Goal: Use online tool/utility: Utilize a website feature to perform a specific function

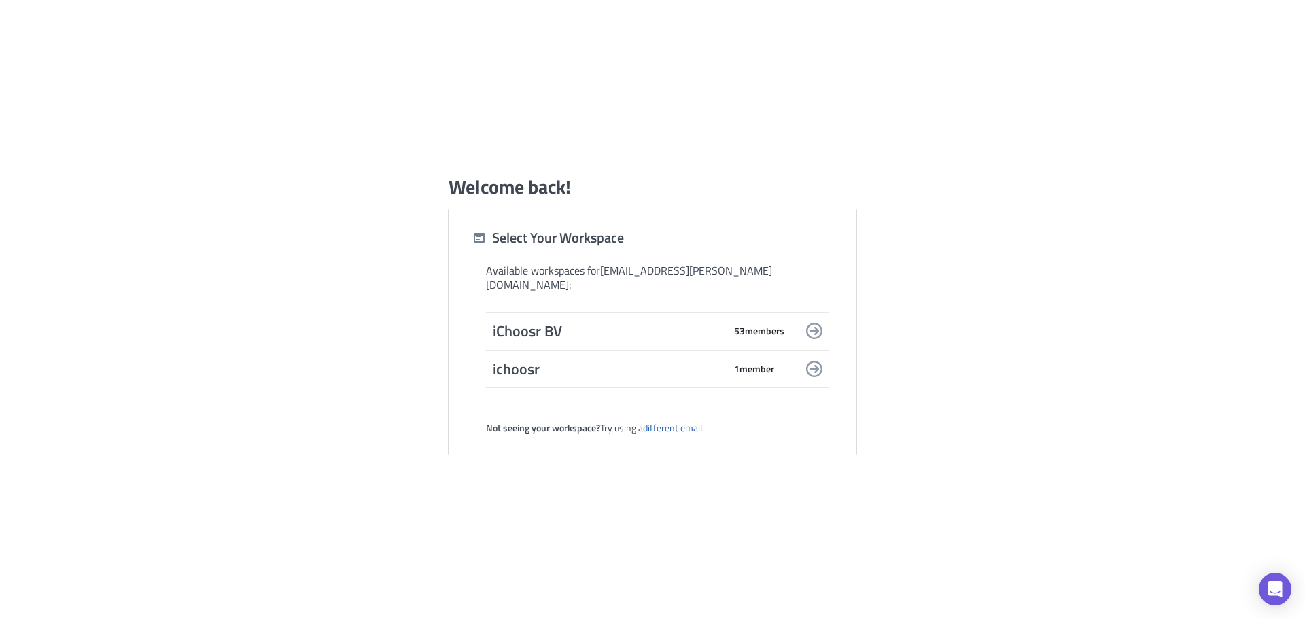
click at [750, 325] on span "53 member s" at bounding box center [759, 331] width 50 height 12
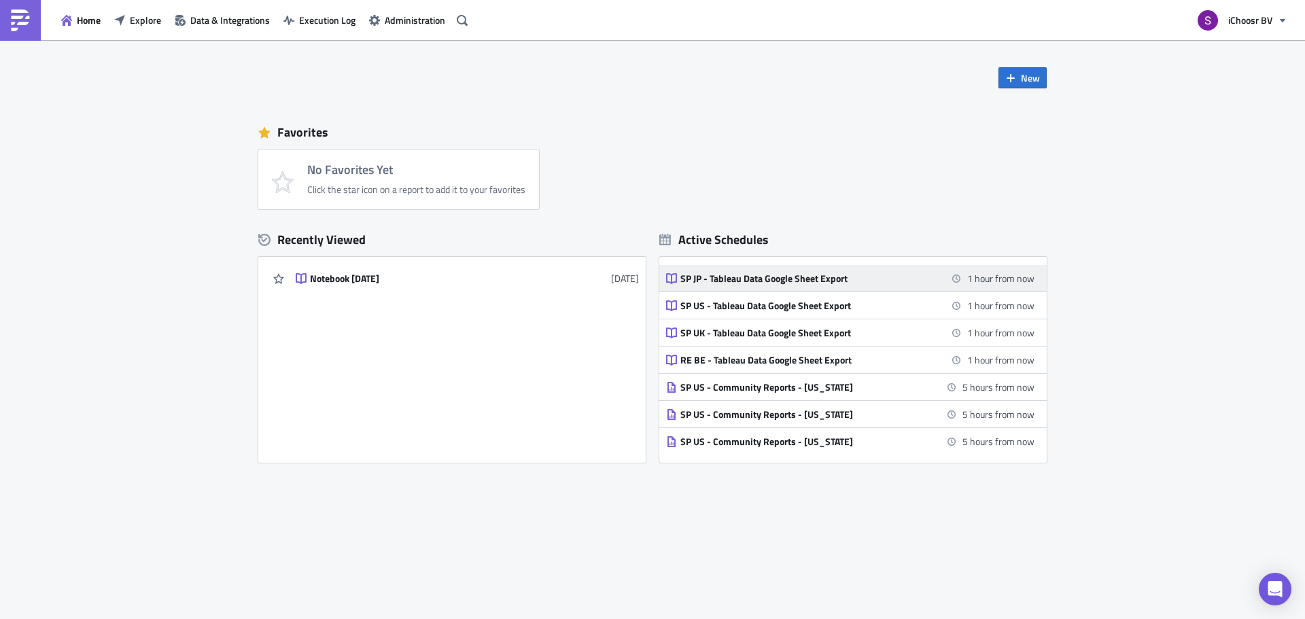
click at [767, 278] on div "SP JP - Tableau Data Google Sheet Export" at bounding box center [799, 279] width 238 height 12
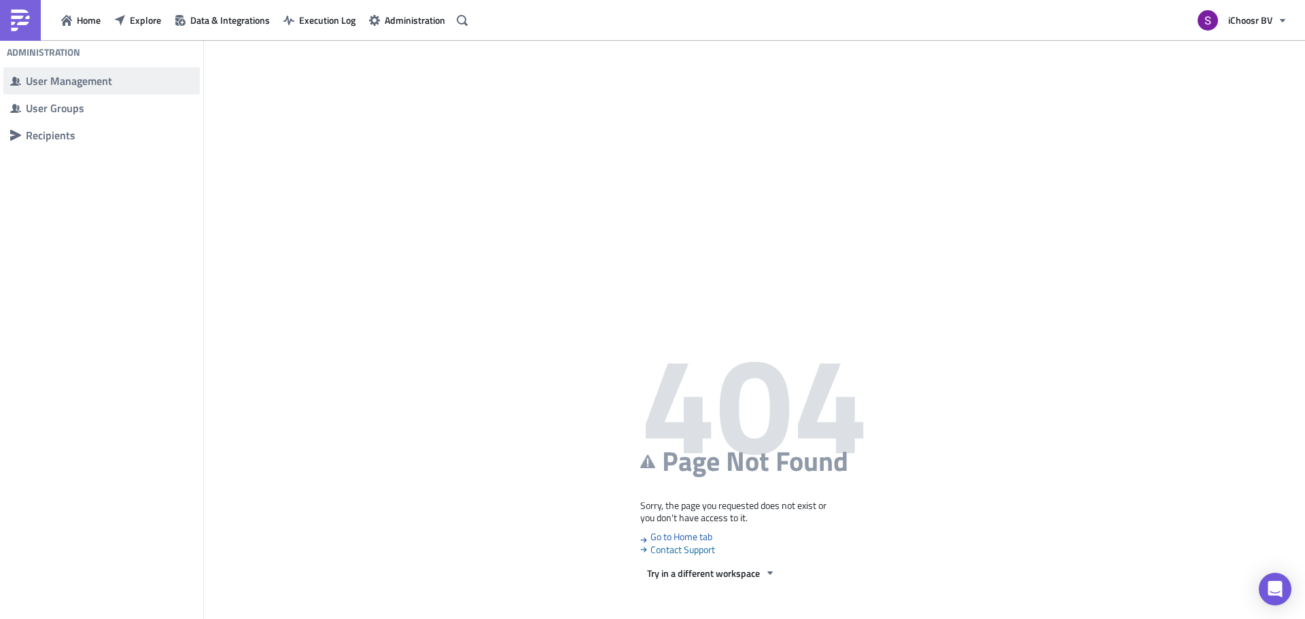
click at [80, 92] on span "User Management" at bounding box center [101, 80] width 196 height 27
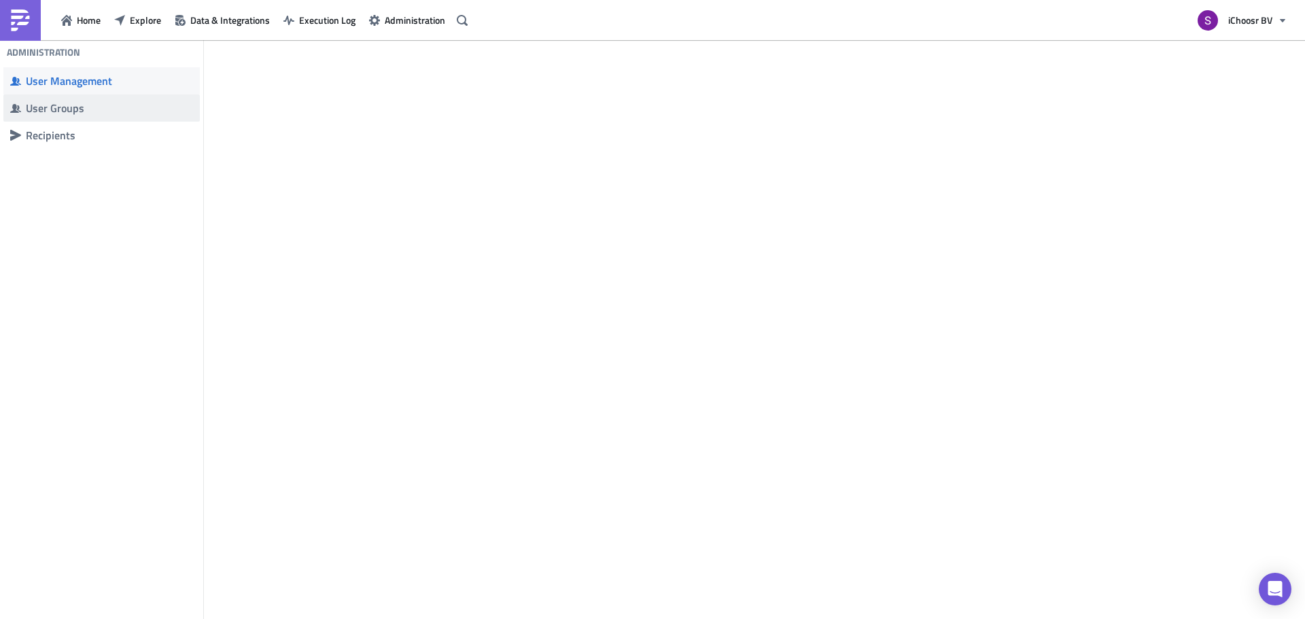
click at [76, 111] on div "User Groups" at bounding box center [109, 108] width 167 height 14
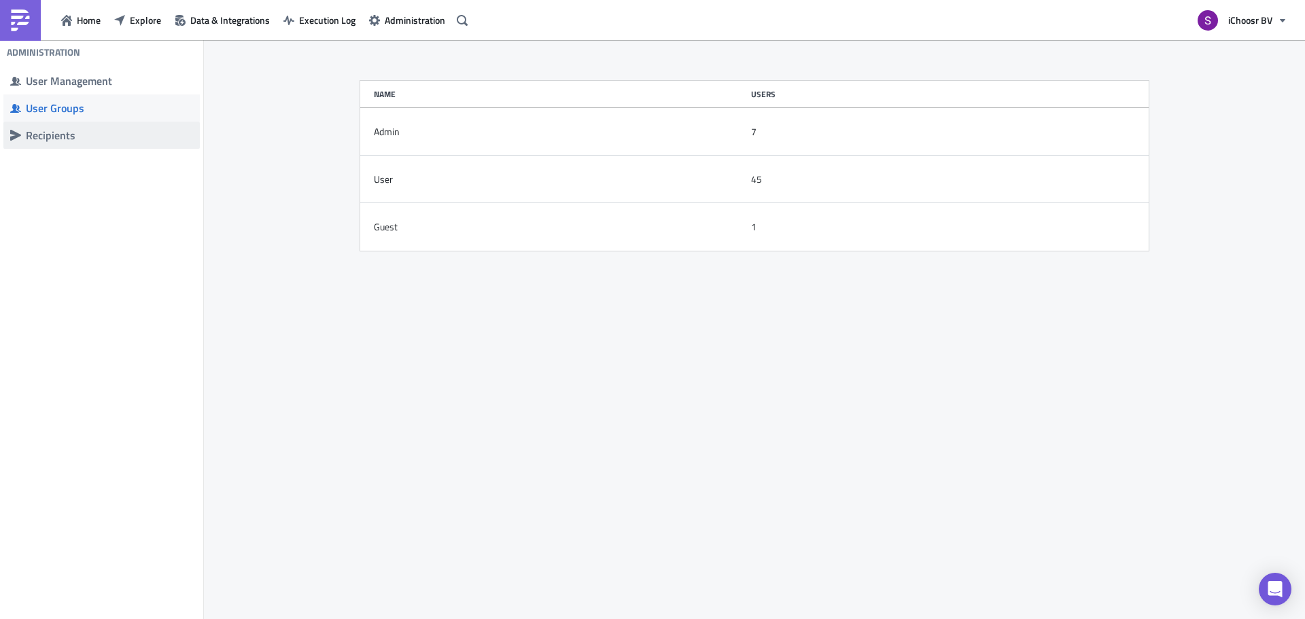
click at [45, 133] on div "Recipients" at bounding box center [109, 135] width 167 height 14
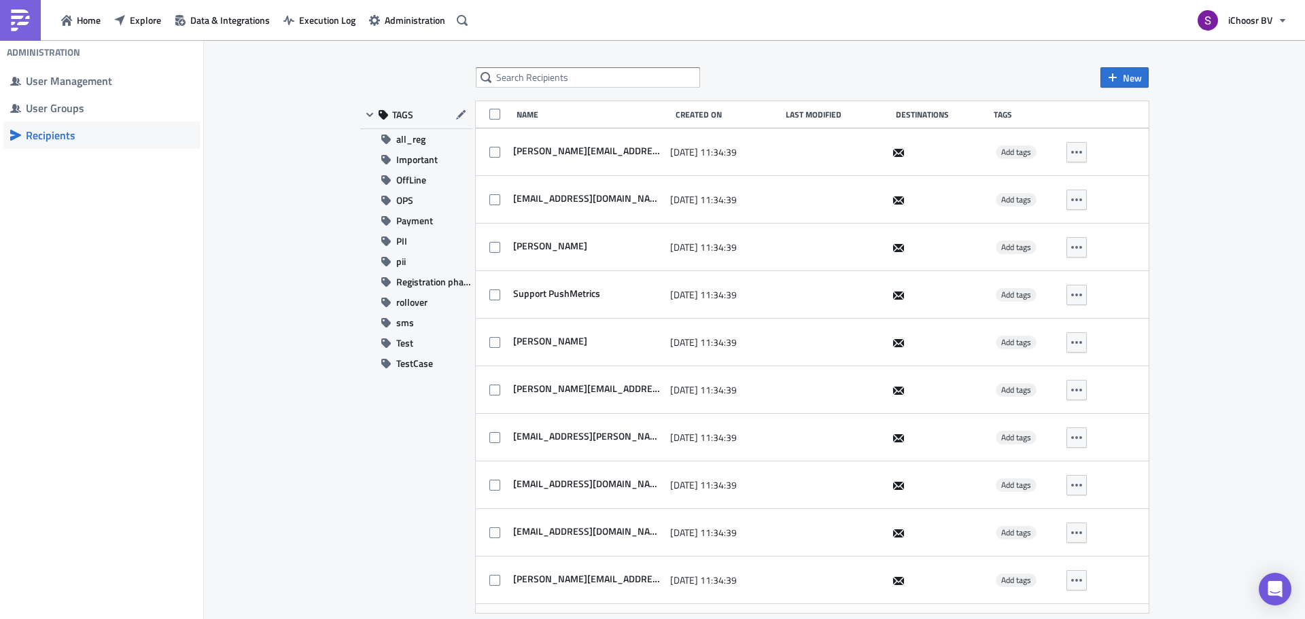
click at [83, 31] on div "Home Explore Data & Integrations Execution Log Administration" at bounding box center [236, 20] width 472 height 40
click at [84, 27] on span "Home" at bounding box center [89, 20] width 24 height 14
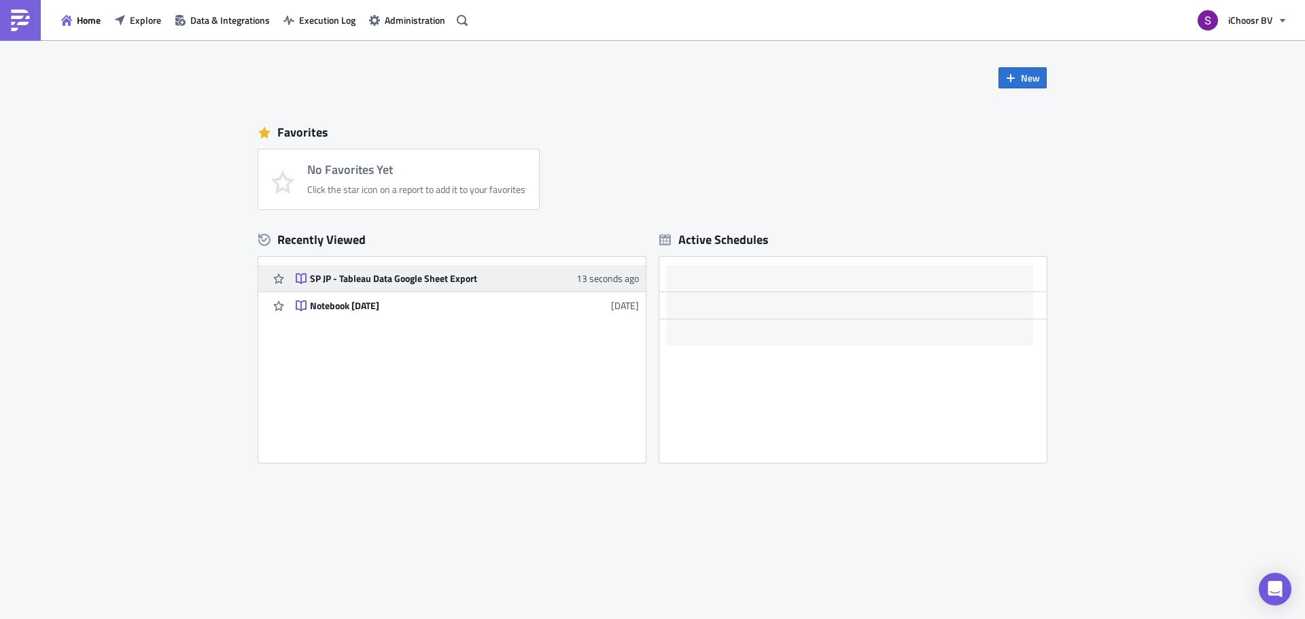
click at [376, 279] on div "SP JP - Tableau Data Google Sheet Export" at bounding box center [429, 279] width 238 height 12
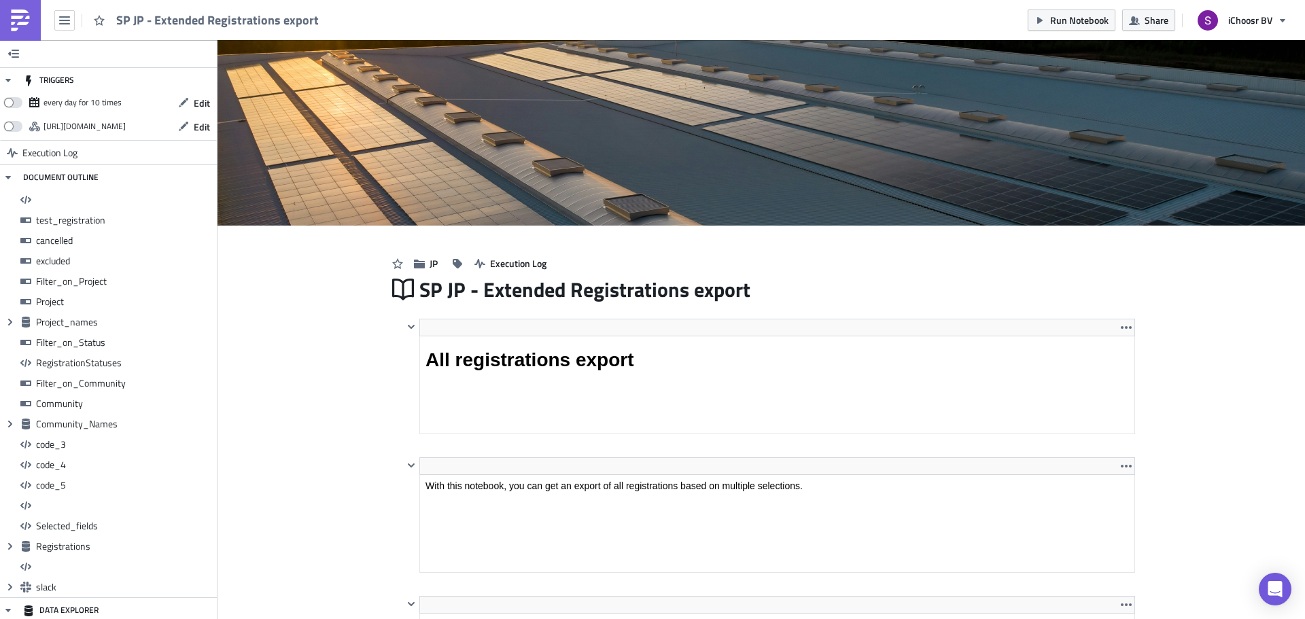
scroll to position [156, 730]
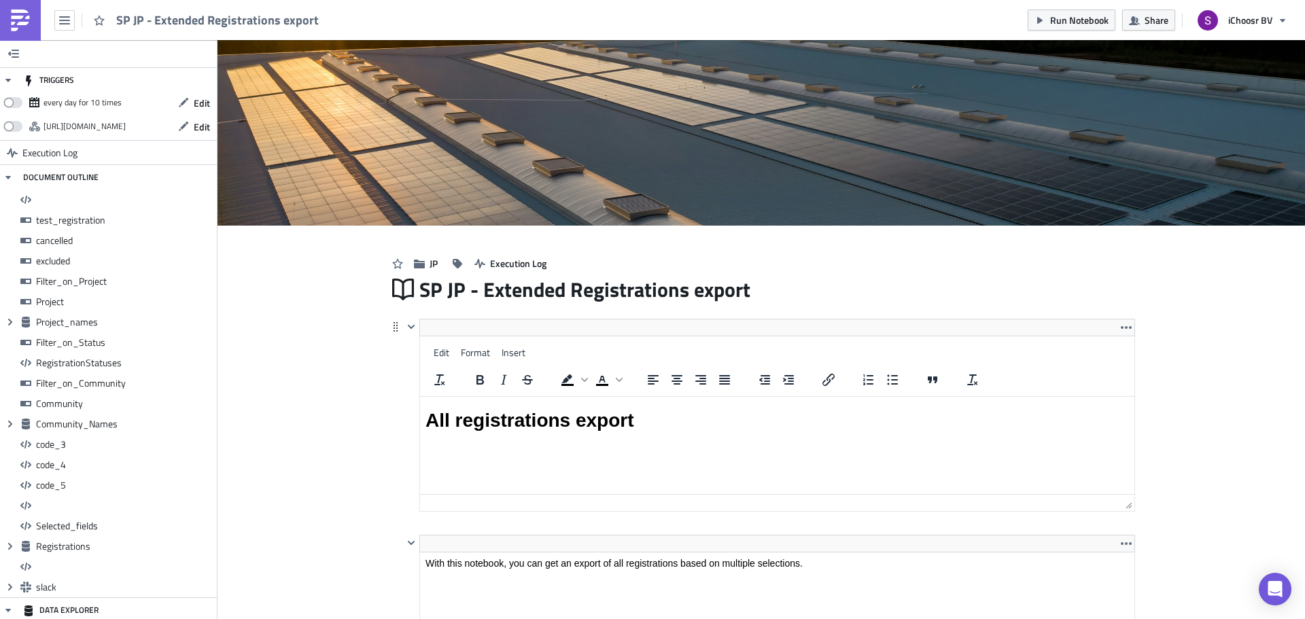
click at [863, 397] on html "All registrations export" at bounding box center [777, 421] width 714 height 48
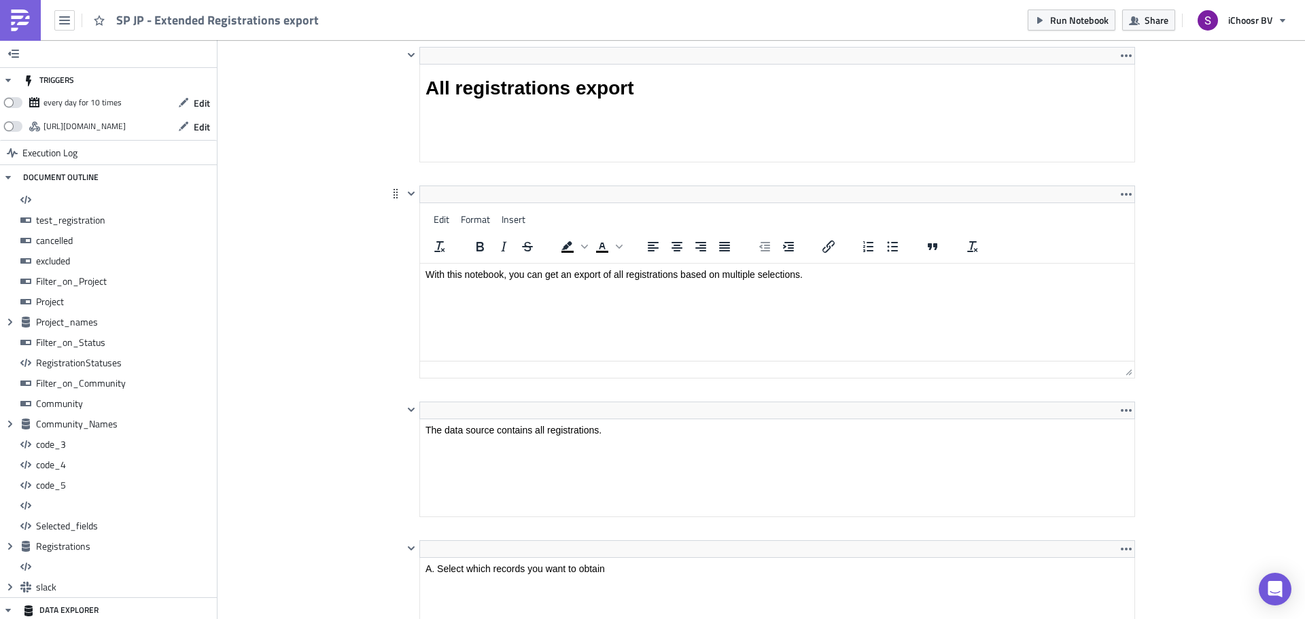
click at [505, 267] on html "With this notebook, you can get an export of all registrations based on multipl…" at bounding box center [777, 275] width 714 height 22
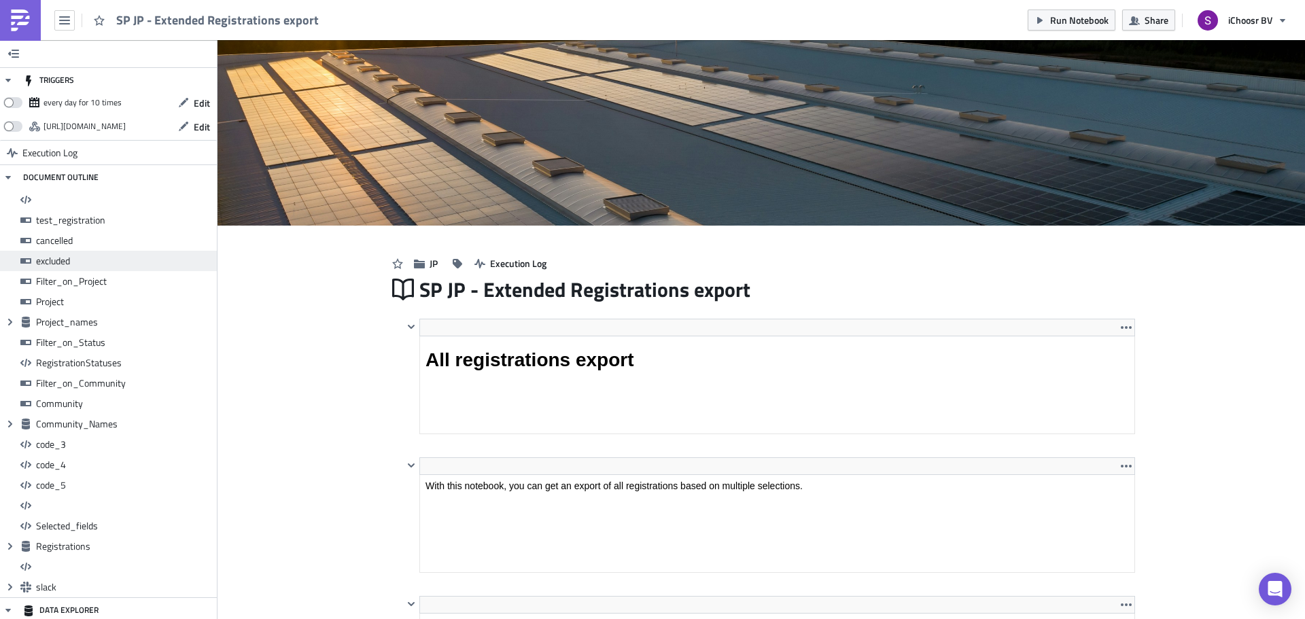
scroll to position [44, 0]
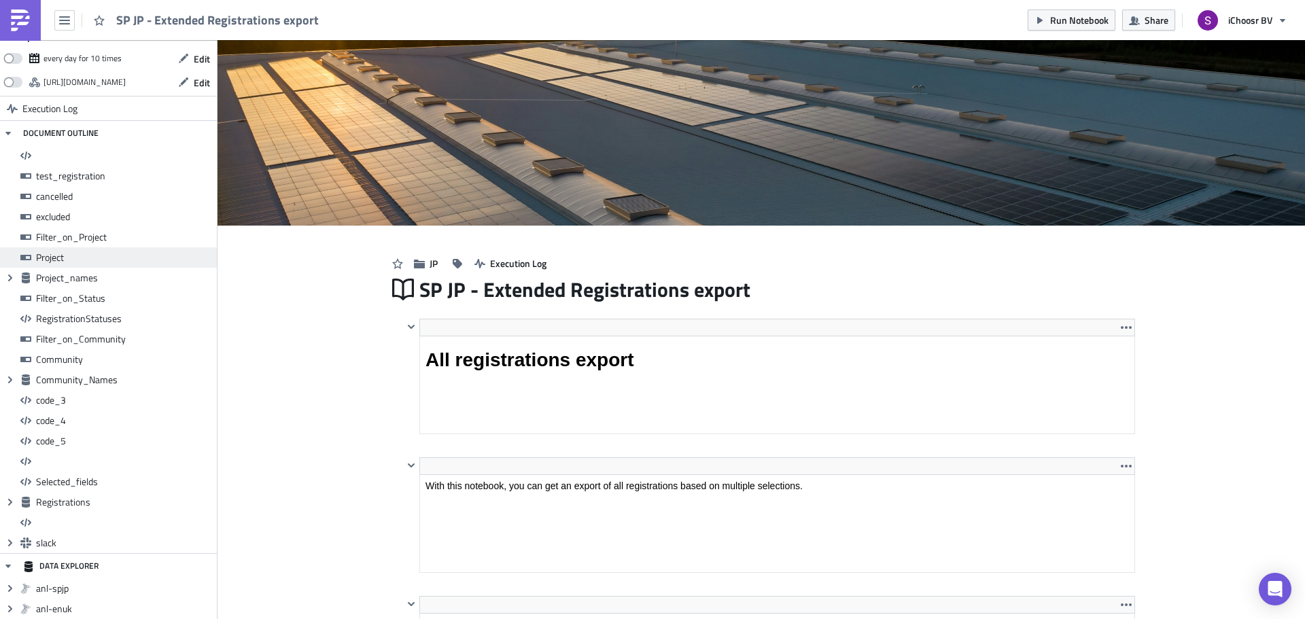
click at [64, 256] on span "Project" at bounding box center [124, 257] width 177 height 12
click at [54, 258] on span "Project" at bounding box center [124, 257] width 177 height 12
click at [63, 283] on span "Project_names" at bounding box center [124, 278] width 177 height 12
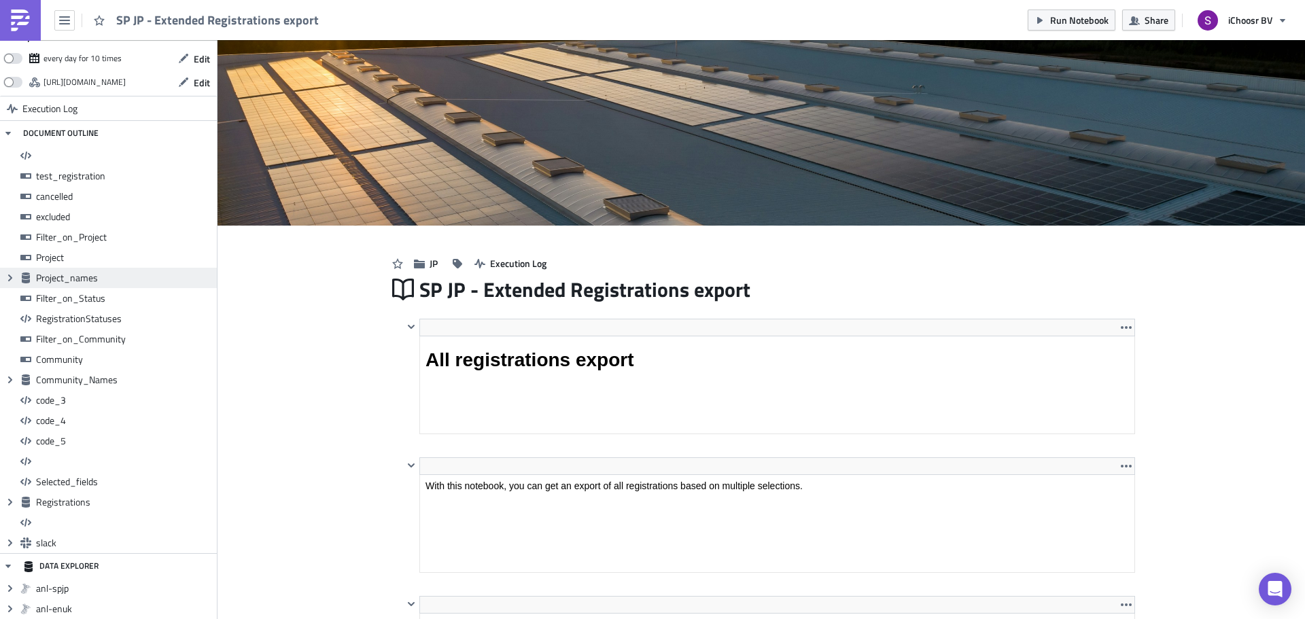
click at [63, 283] on span "Project_names" at bounding box center [124, 278] width 177 height 12
click at [9, 282] on icon "Expand group" at bounding box center [10, 278] width 11 height 11
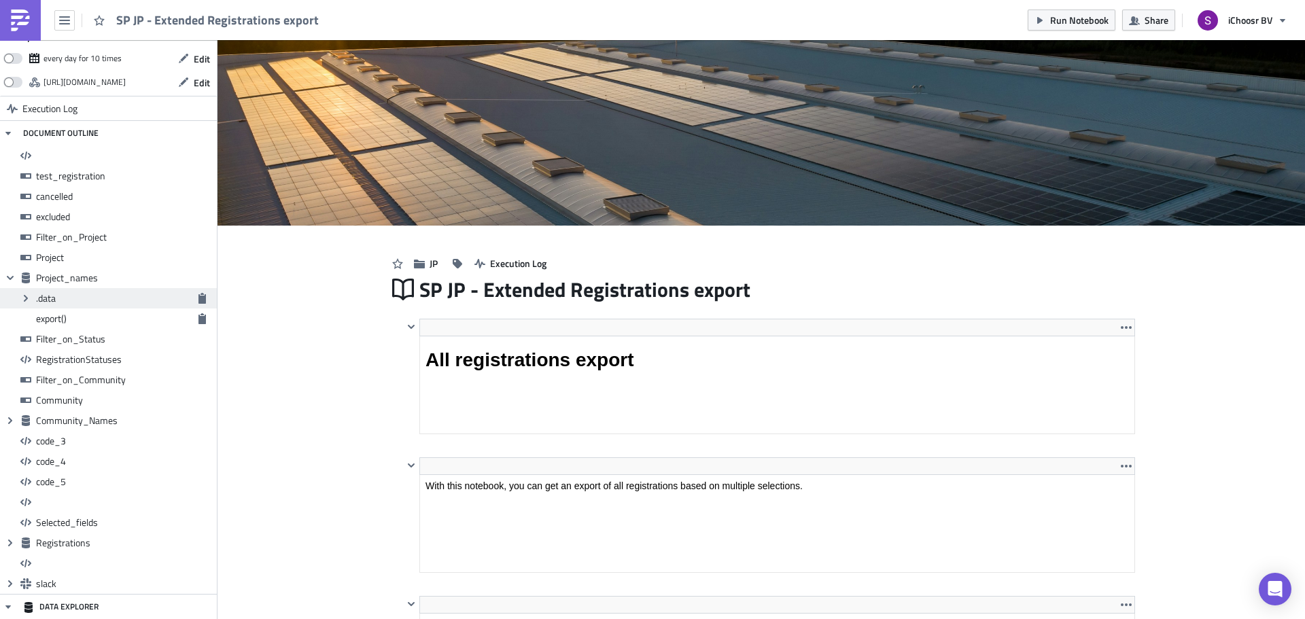
click at [43, 298] on span ".data" at bounding box center [46, 298] width 20 height 14
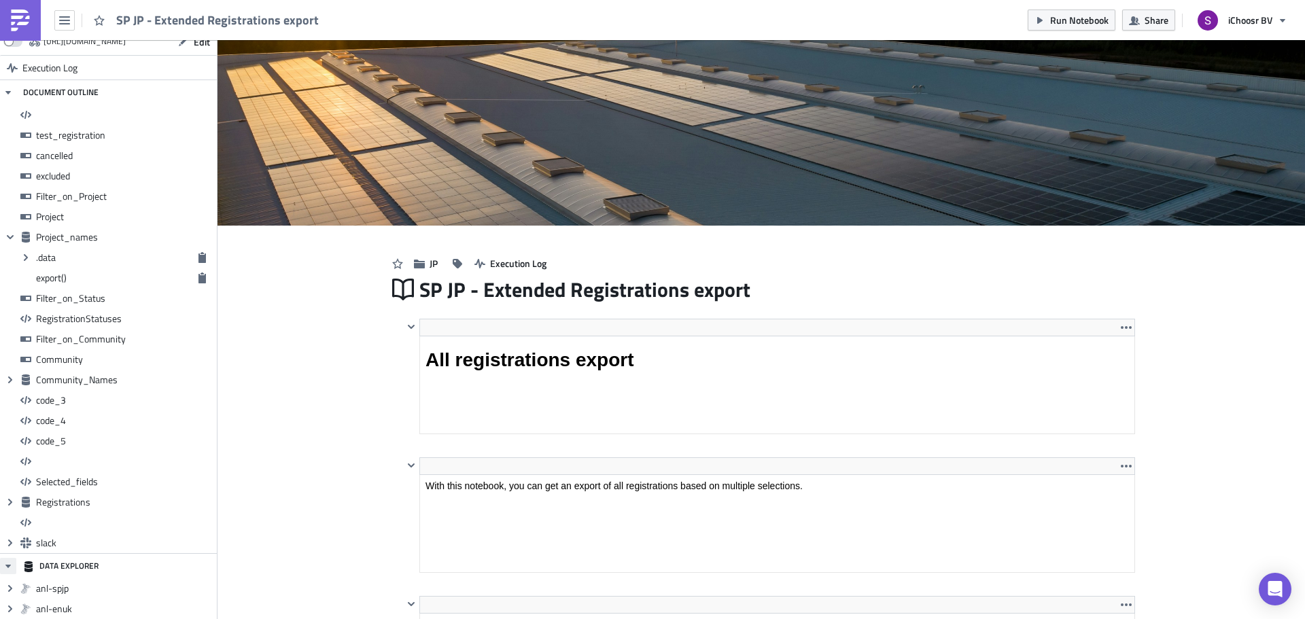
click at [7, 570] on icon "button" at bounding box center [8, 566] width 11 height 11
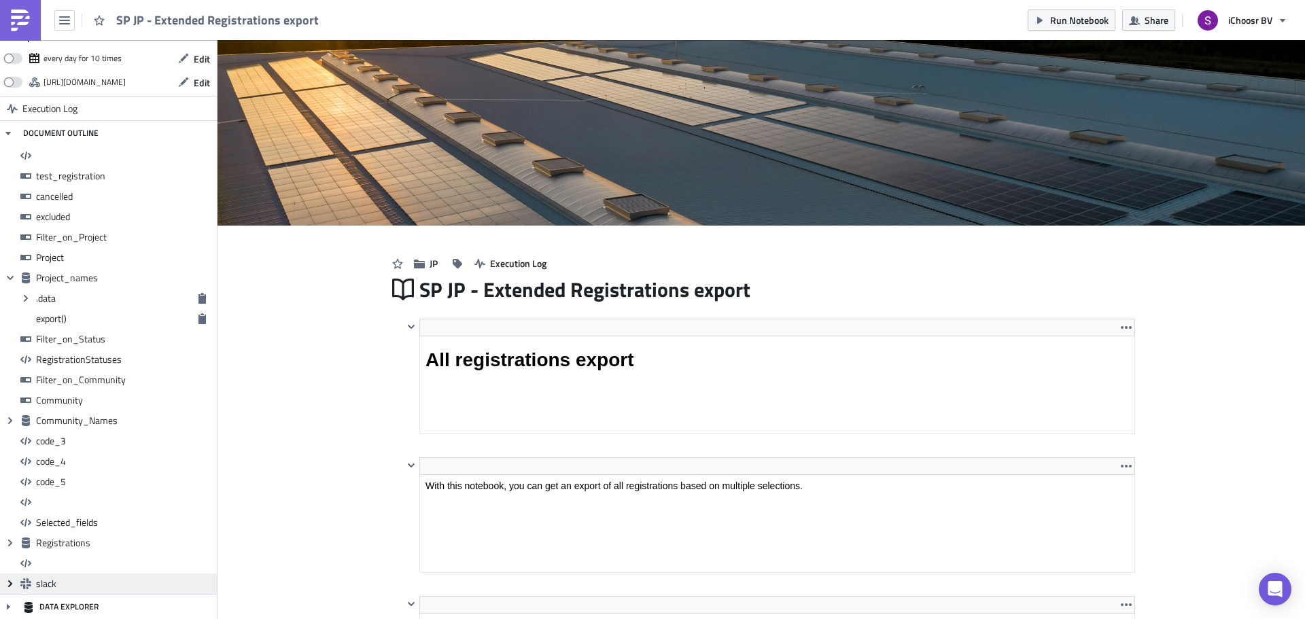
click at [10, 587] on icon at bounding box center [10, 583] width 4 height 7
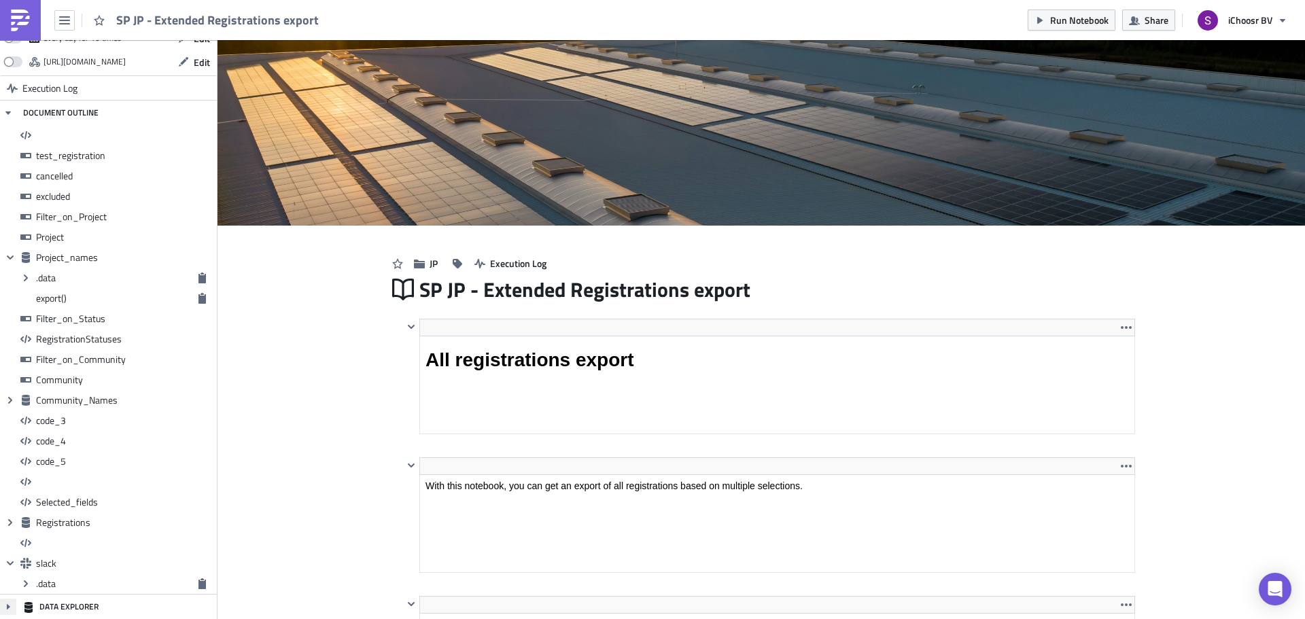
click at [16, 606] on button "button" at bounding box center [8, 607] width 16 height 16
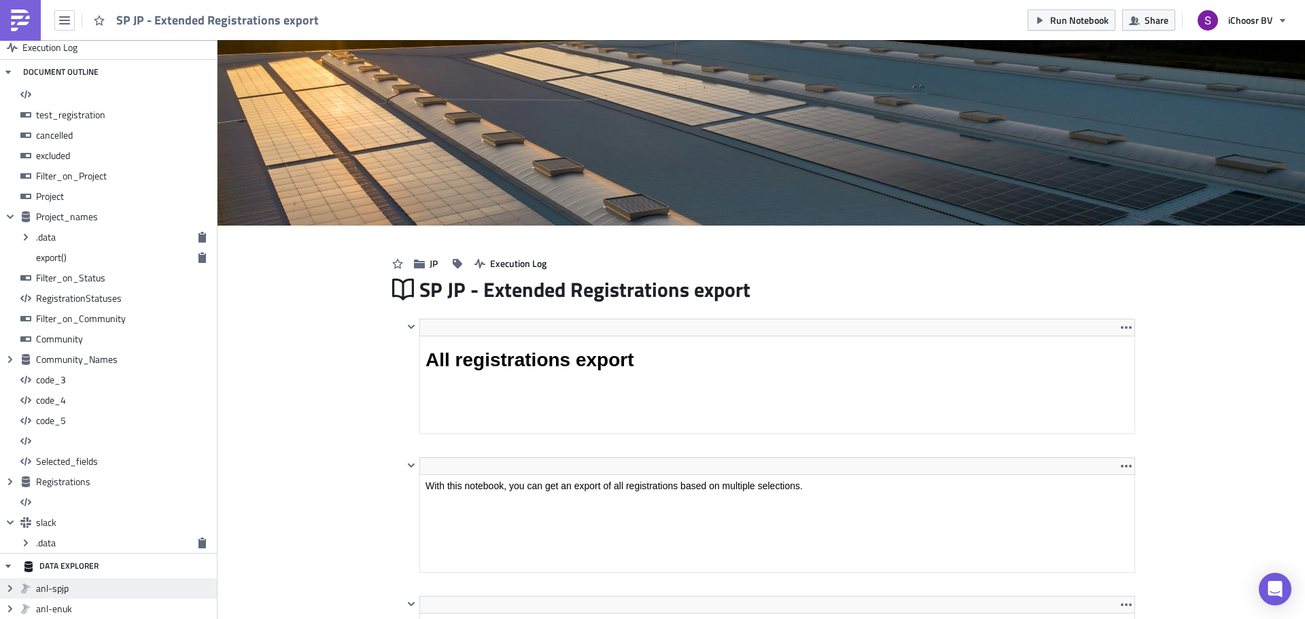
click at [75, 593] on span "anl-spjp" at bounding box center [124, 588] width 177 height 12
click at [70, 589] on span "anl-spjp" at bounding box center [124, 588] width 177 height 12
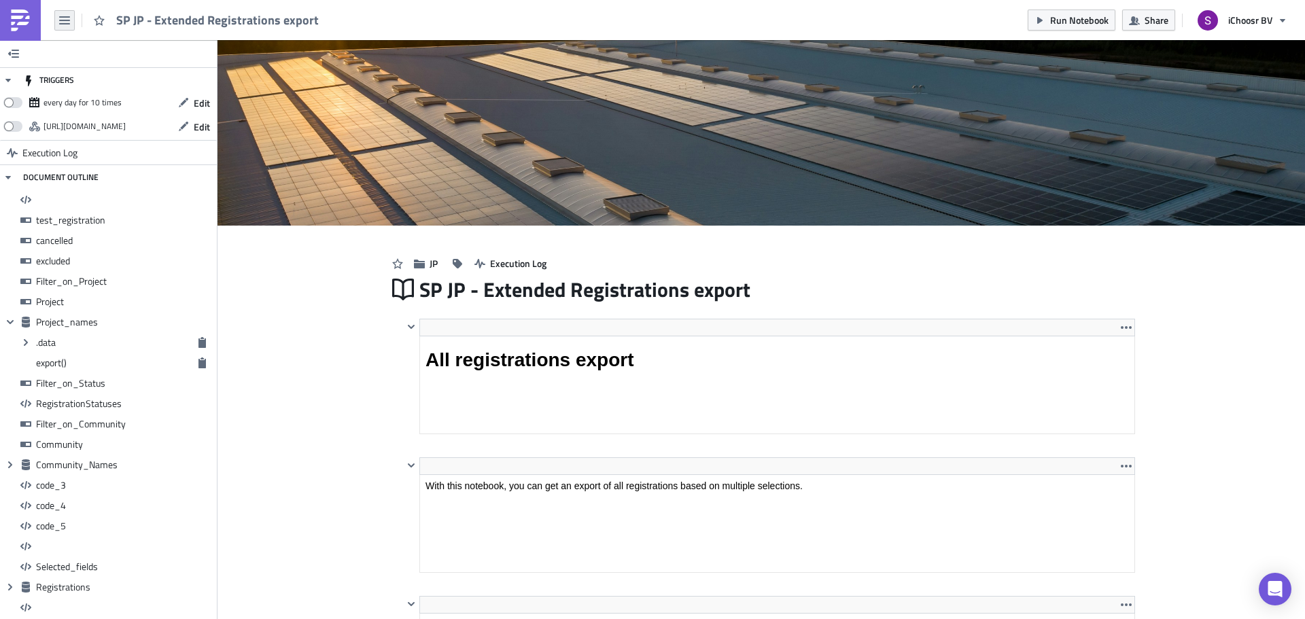
click at [60, 18] on icon "button" at bounding box center [64, 20] width 11 height 11
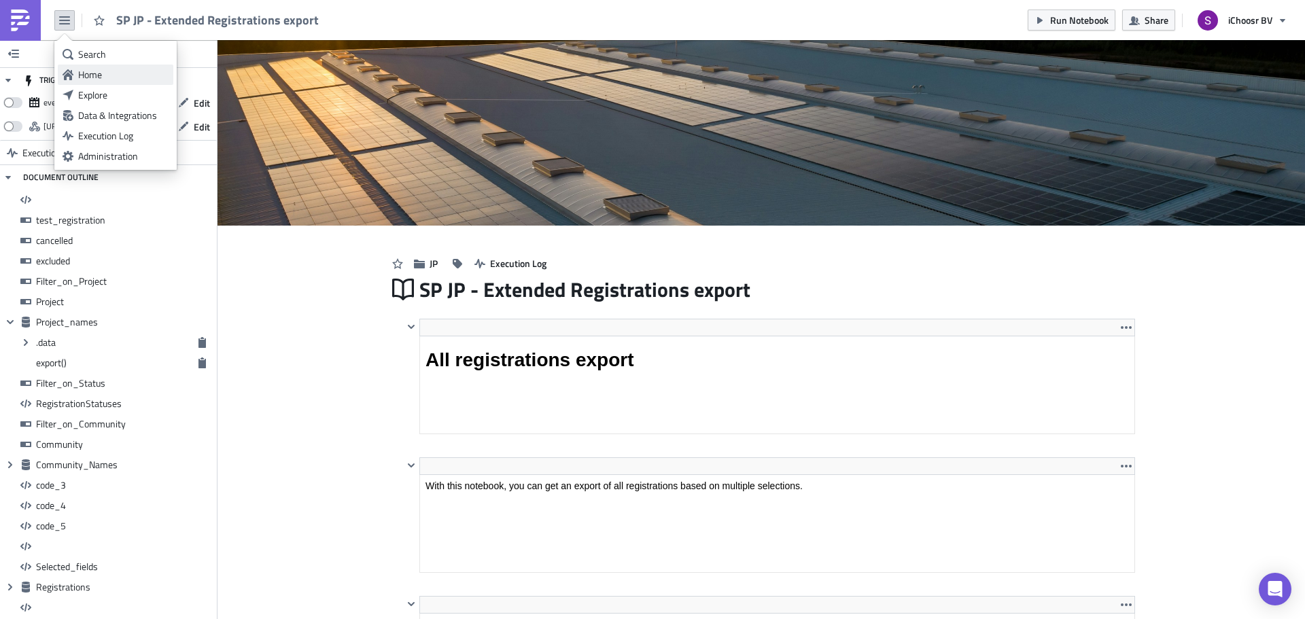
click at [81, 69] on div "Home" at bounding box center [123, 75] width 90 height 14
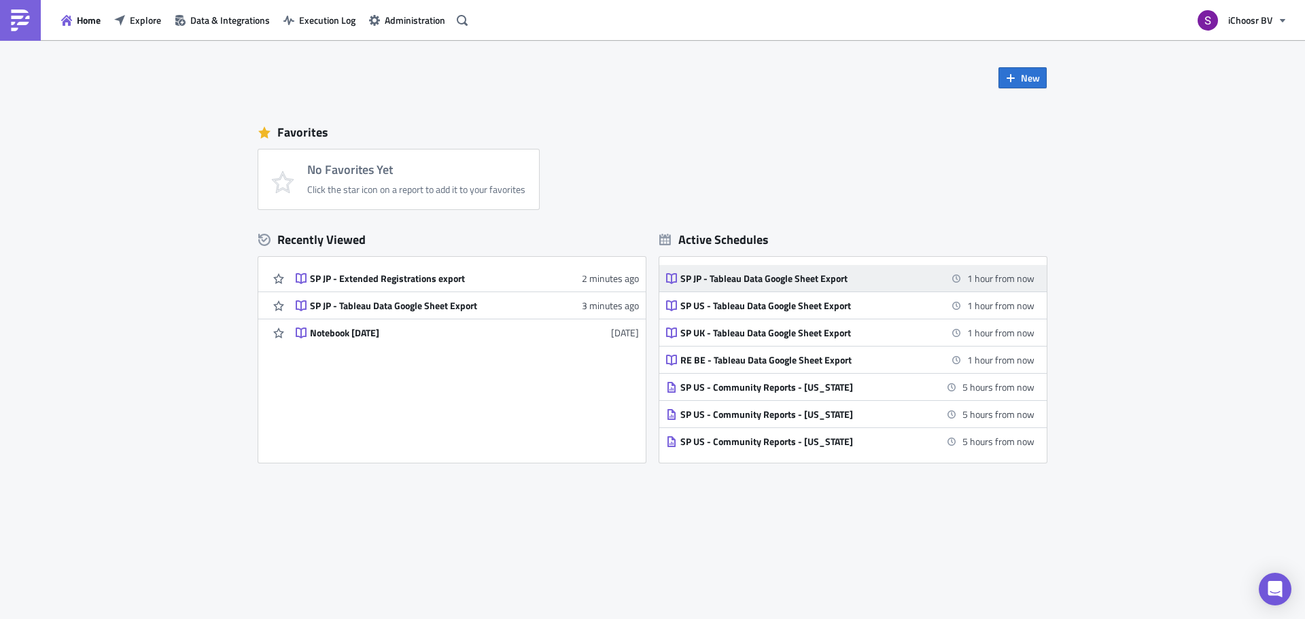
click at [773, 285] on link "SP JP - Tableau Data Google Sheet Export 1 hour from now" at bounding box center [850, 278] width 368 height 27
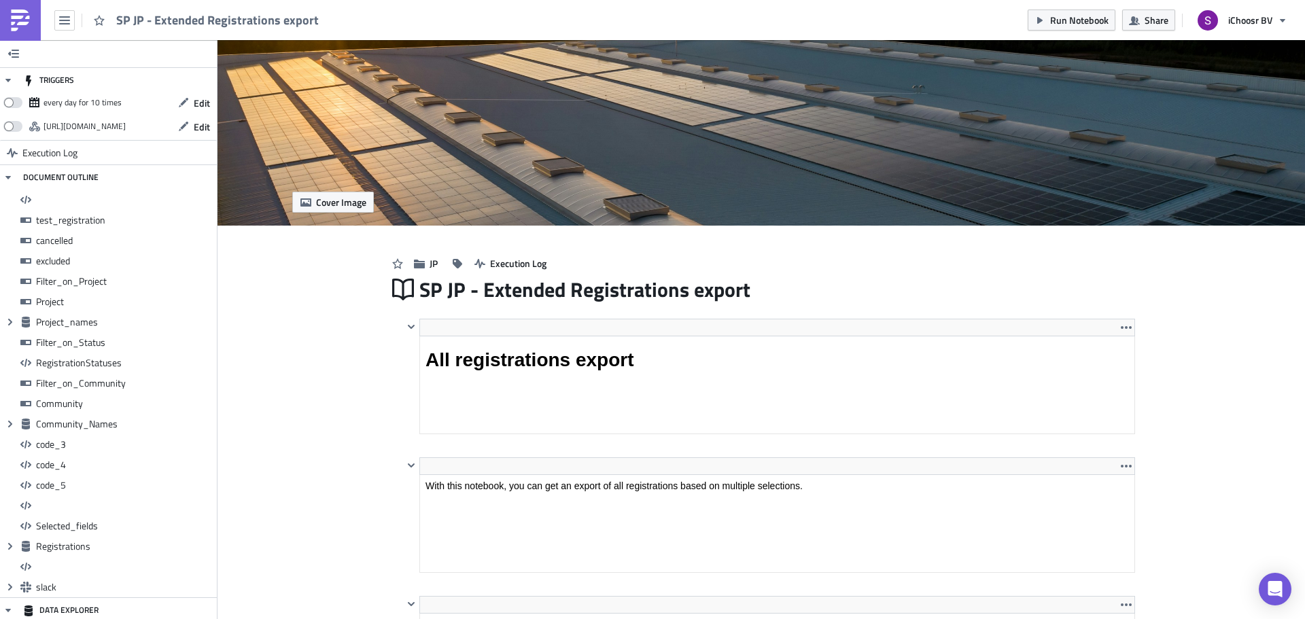
scroll to position [156, 730]
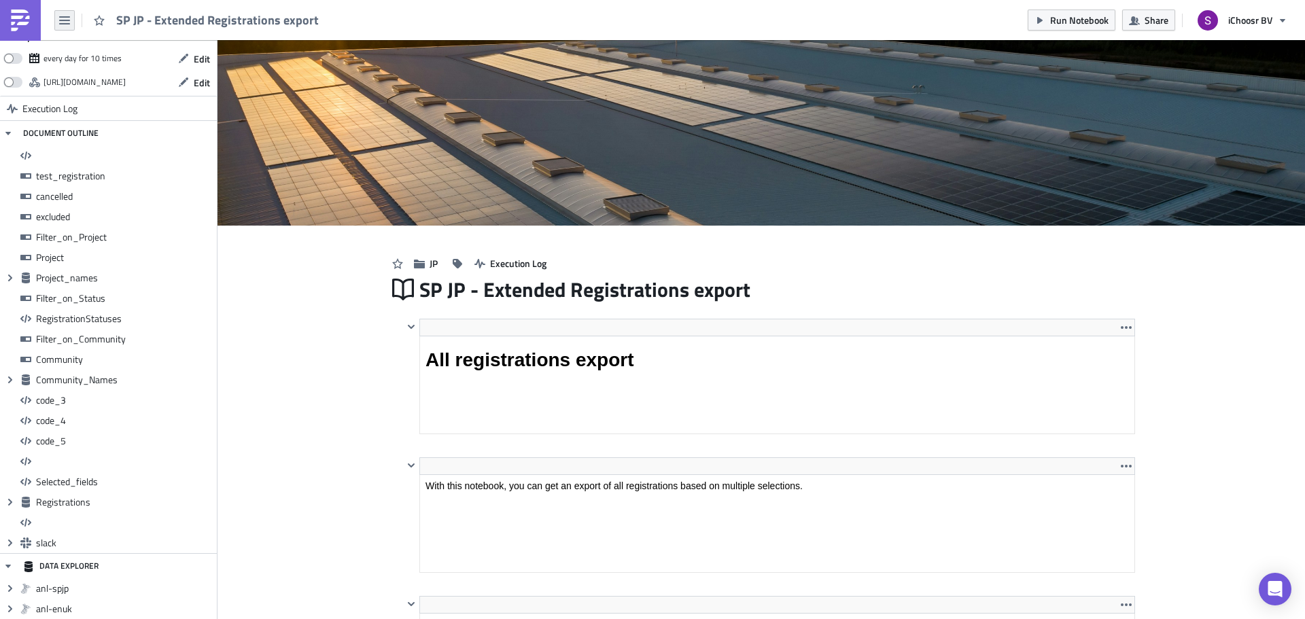
click at [63, 20] on icon "button" at bounding box center [64, 20] width 11 height 8
click at [80, 76] on div "Home" at bounding box center [123, 75] width 90 height 14
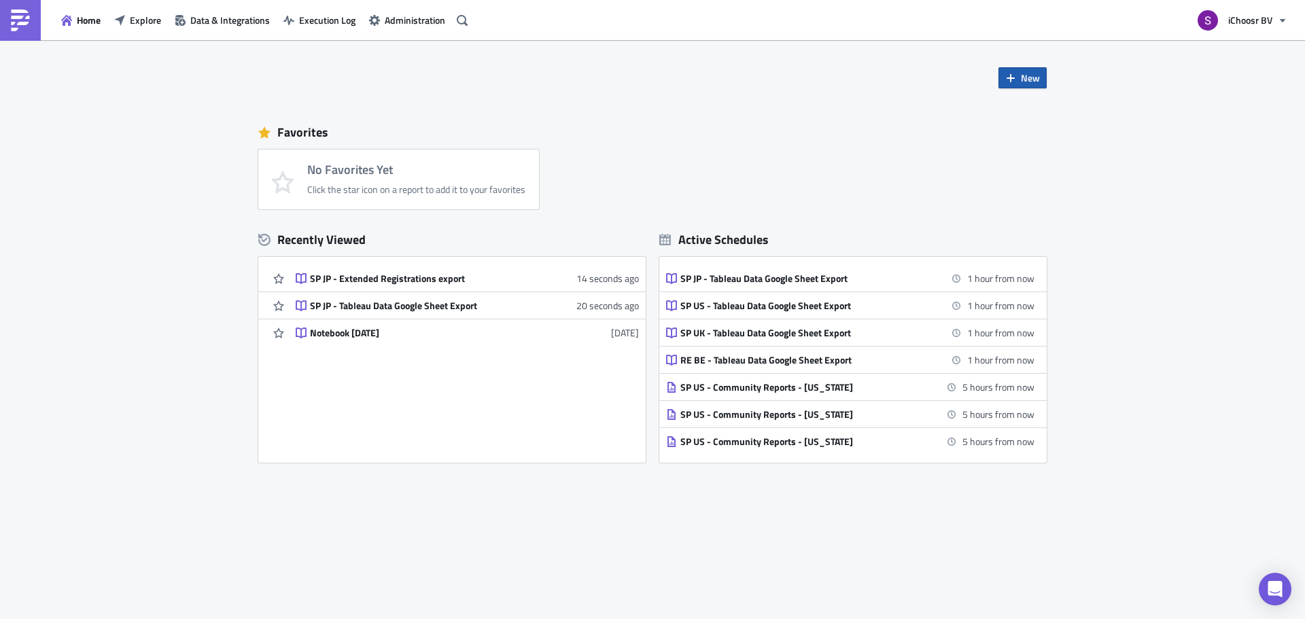
click at [1023, 85] on button "New" at bounding box center [1022, 77] width 48 height 21
click at [1042, 133] on div "Notebook" at bounding box center [1068, 133] width 90 height 14
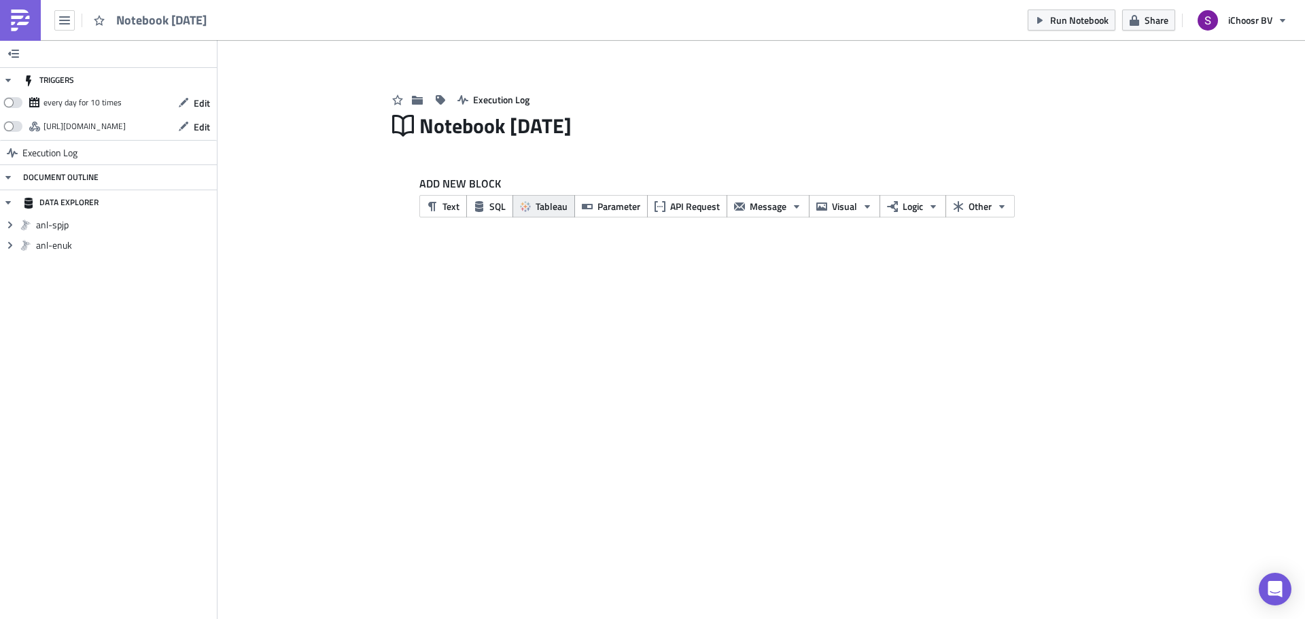
click at [530, 205] on icon "button" at bounding box center [525, 206] width 11 height 11
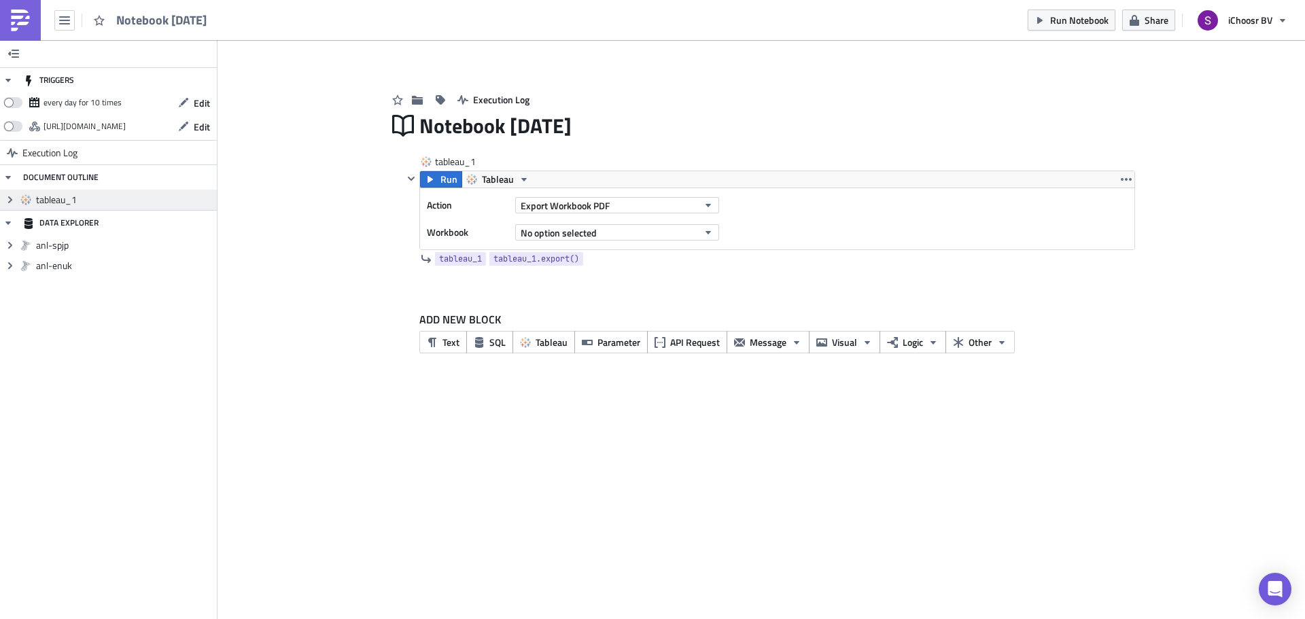
click at [65, 201] on span "tableau_1" at bounding box center [124, 200] width 177 height 12
click at [3, 200] on span "Expand group" at bounding box center [10, 200] width 20 height 20
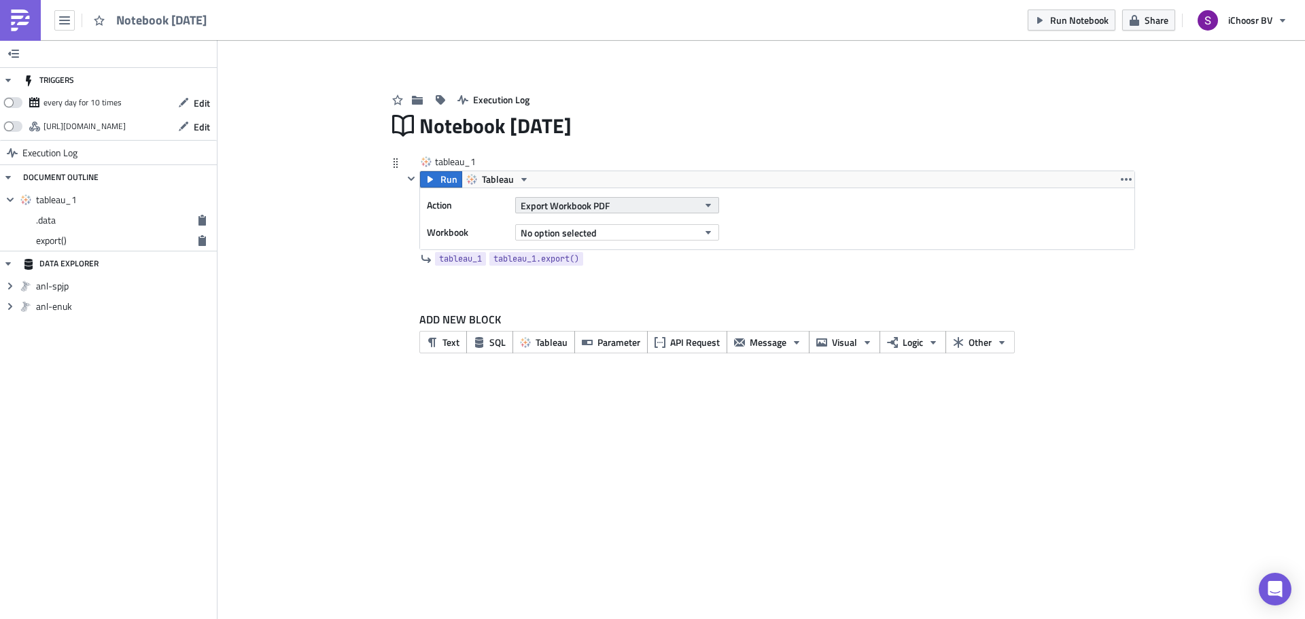
click at [570, 204] on span "Export Workbook PDF" at bounding box center [565, 205] width 89 height 14
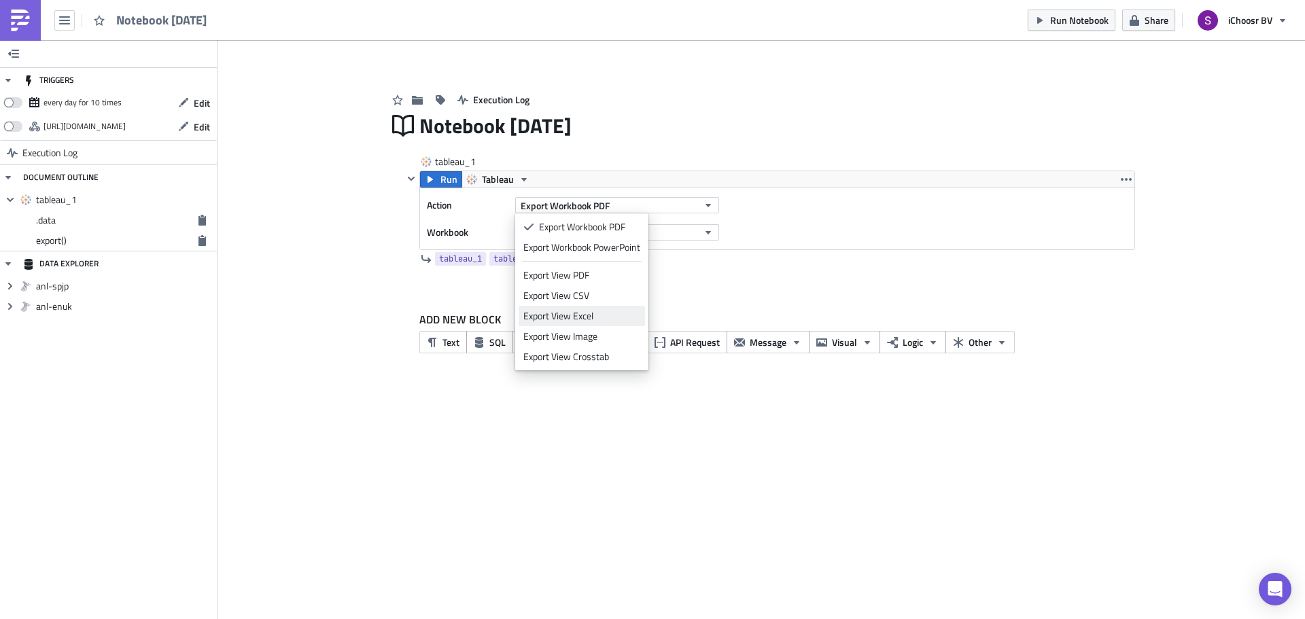
click at [574, 321] on div "Export View Excel" at bounding box center [581, 316] width 117 height 14
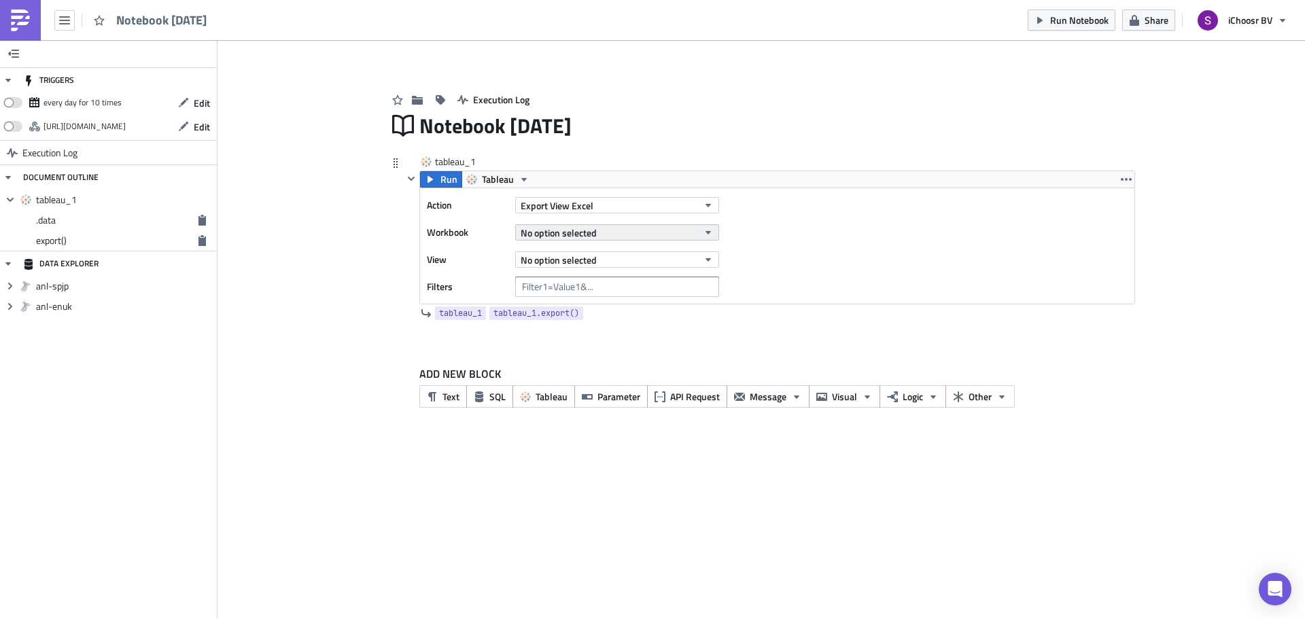
click at [700, 237] on button "No option selected" at bounding box center [617, 232] width 204 height 16
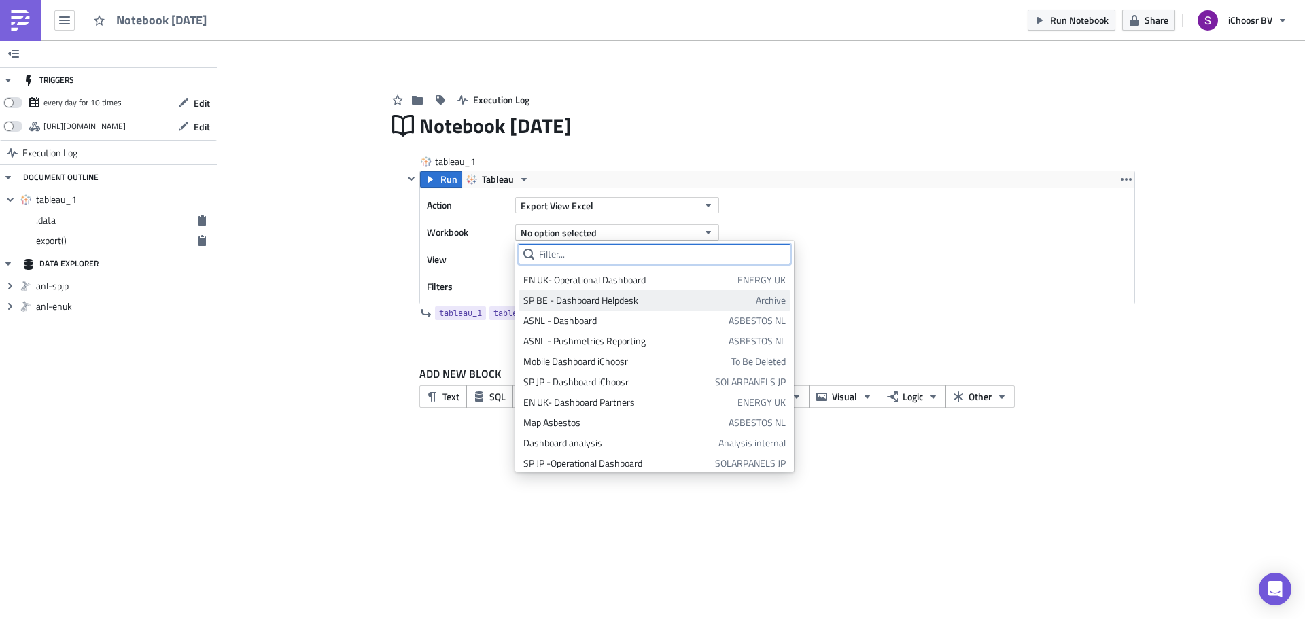
scroll to position [226, 0]
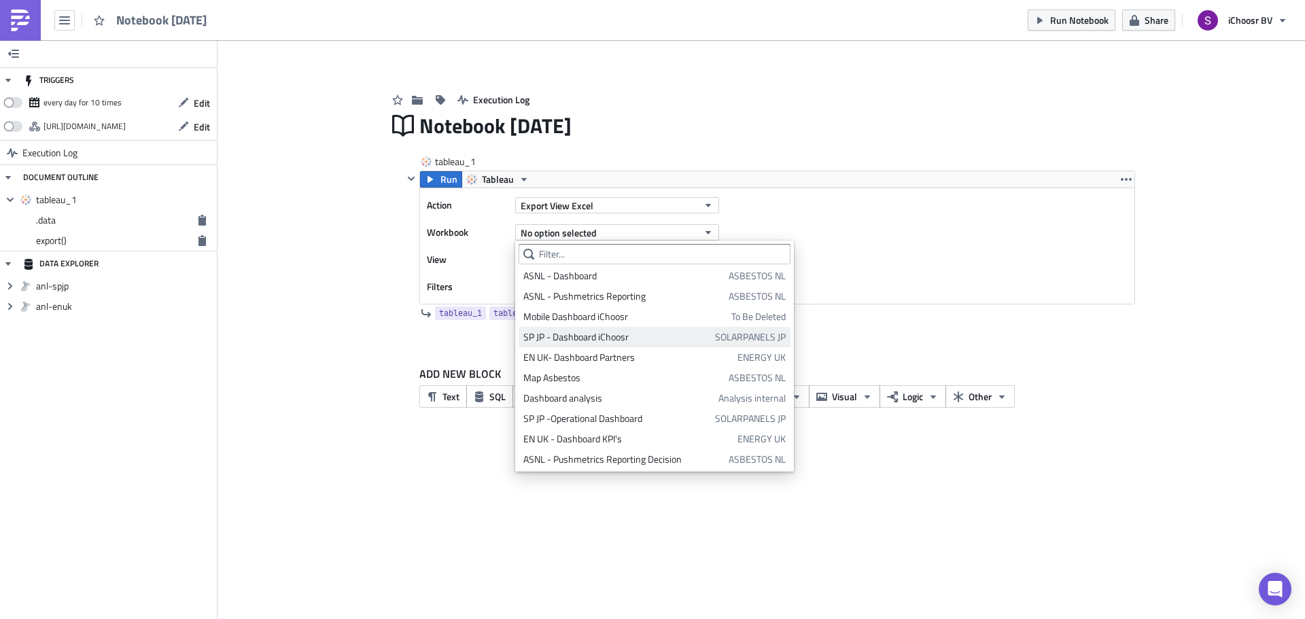
click at [627, 339] on div "SP JP - Dashboard iChoosr" at bounding box center [616, 337] width 187 height 14
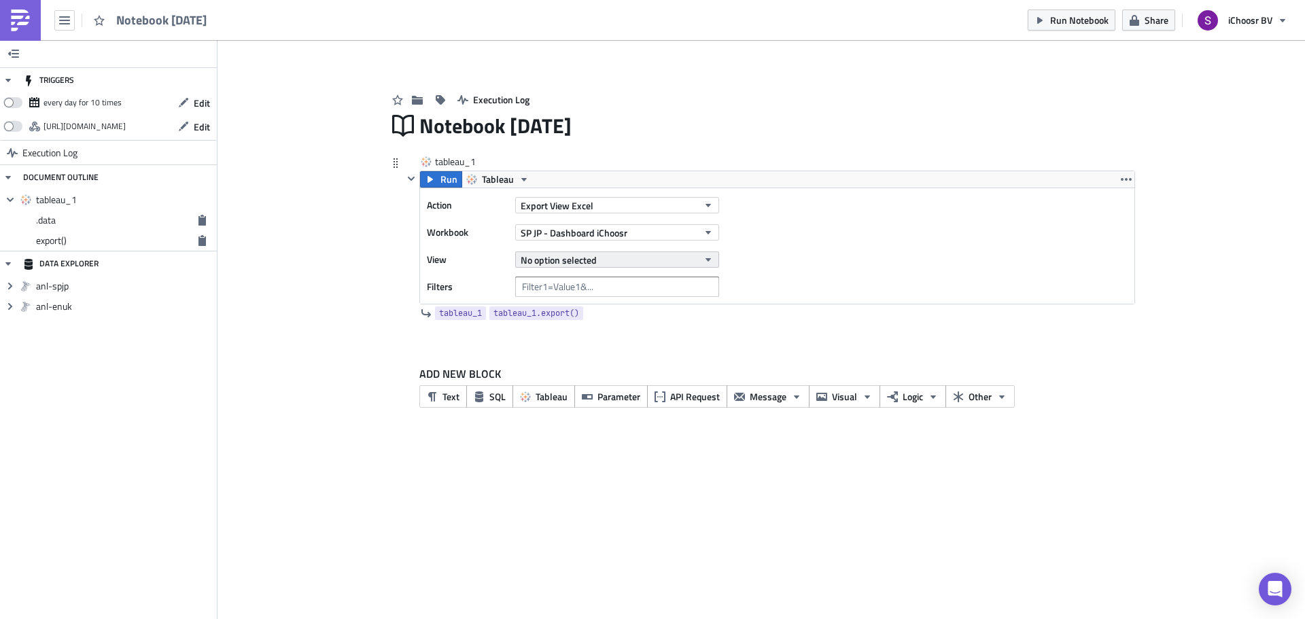
click at [595, 264] on span "No option selected" at bounding box center [559, 260] width 76 height 14
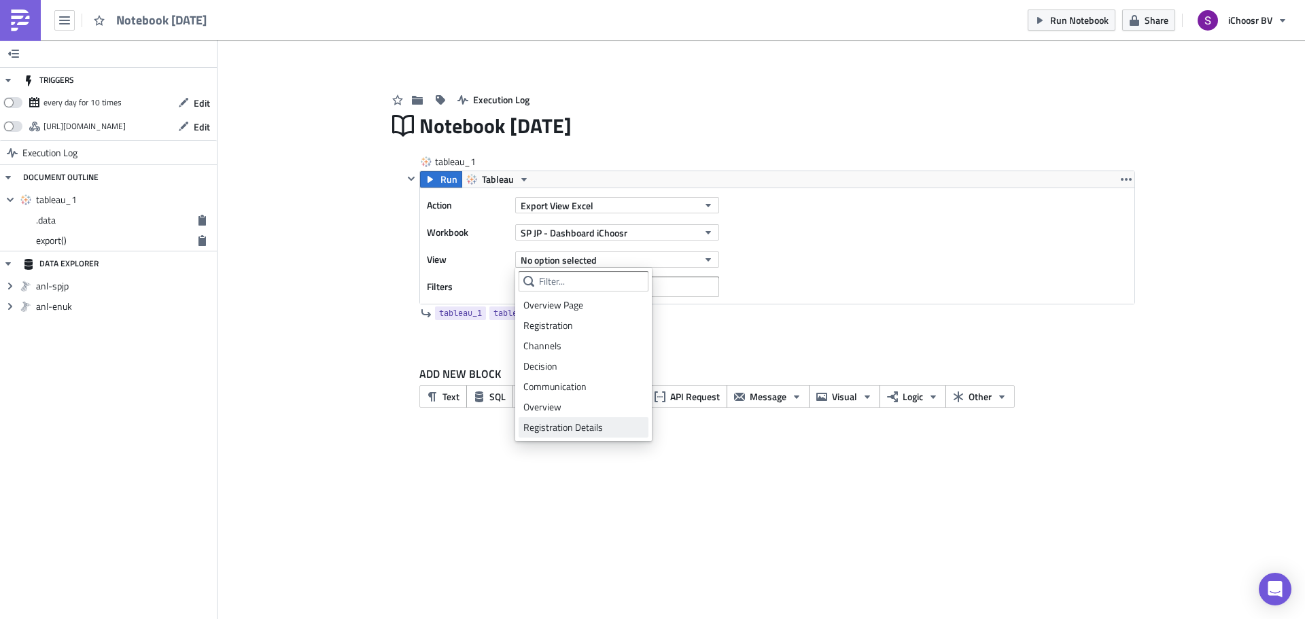
click at [561, 427] on div "Registration Details" at bounding box center [583, 428] width 120 height 14
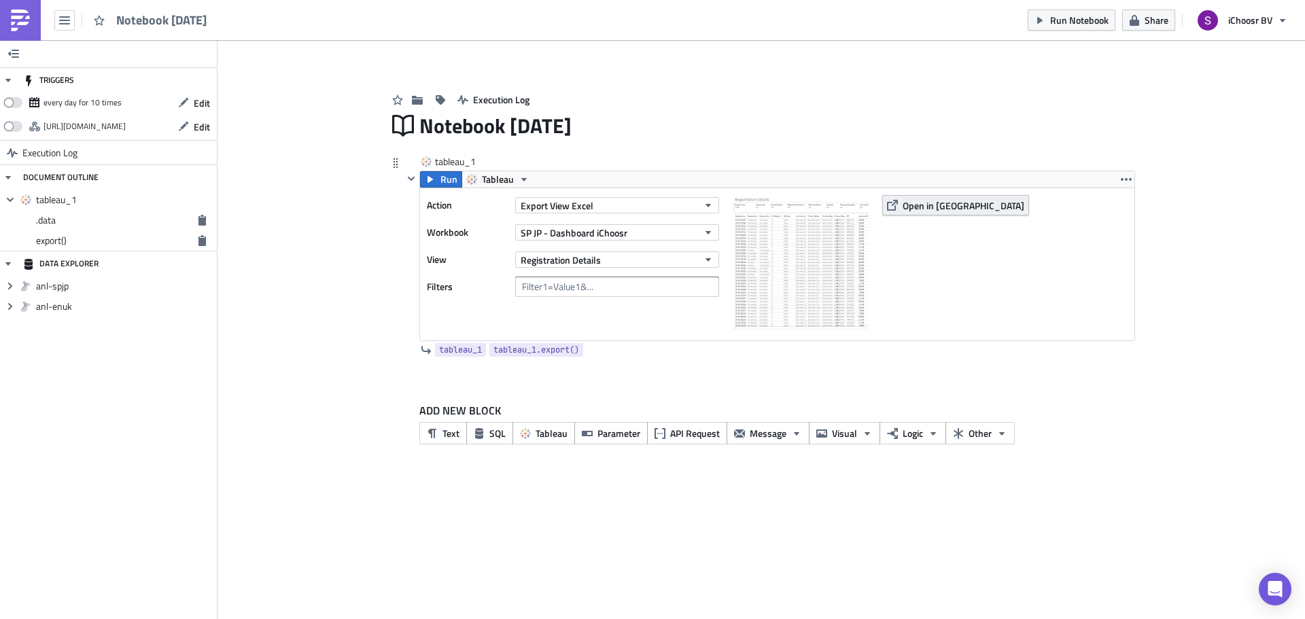
click at [913, 207] on span "Open in [GEOGRAPHIC_DATA]" at bounding box center [964, 205] width 122 height 14
click at [587, 259] on span "Registration Details" at bounding box center [561, 260] width 80 height 14
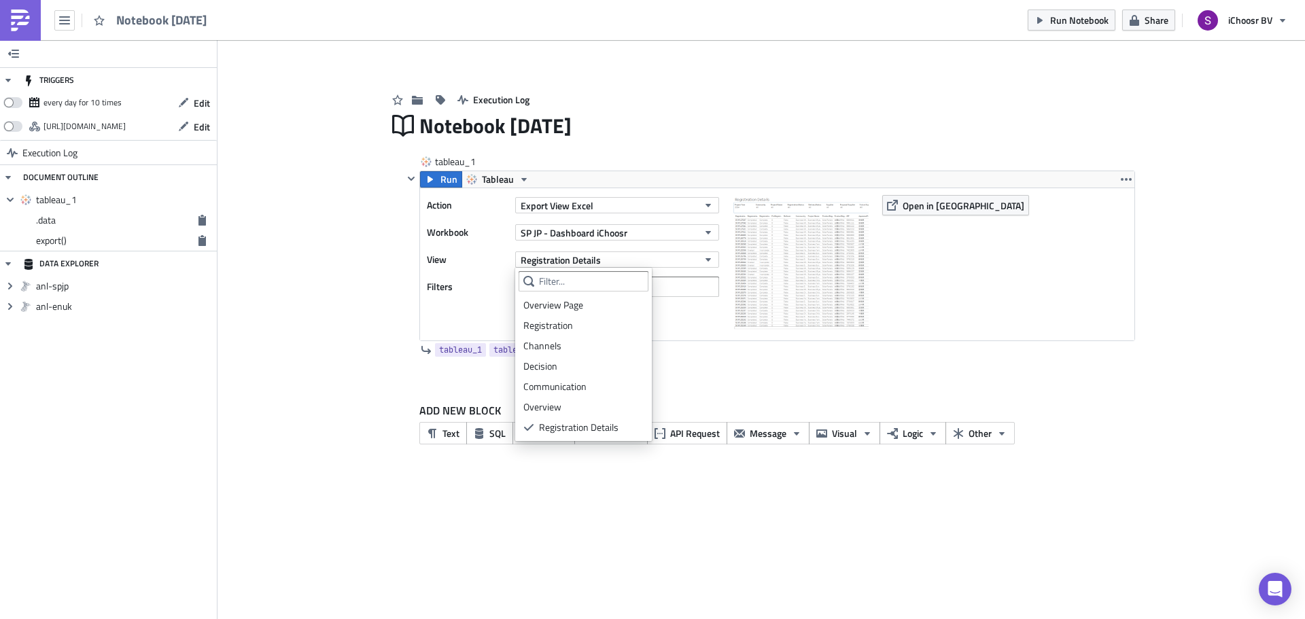
click at [384, 275] on div "Execution Log Notebook [DATE] tableau_1 Run Tableau Action Export View Excel Wo…" at bounding box center [761, 268] width 775 height 413
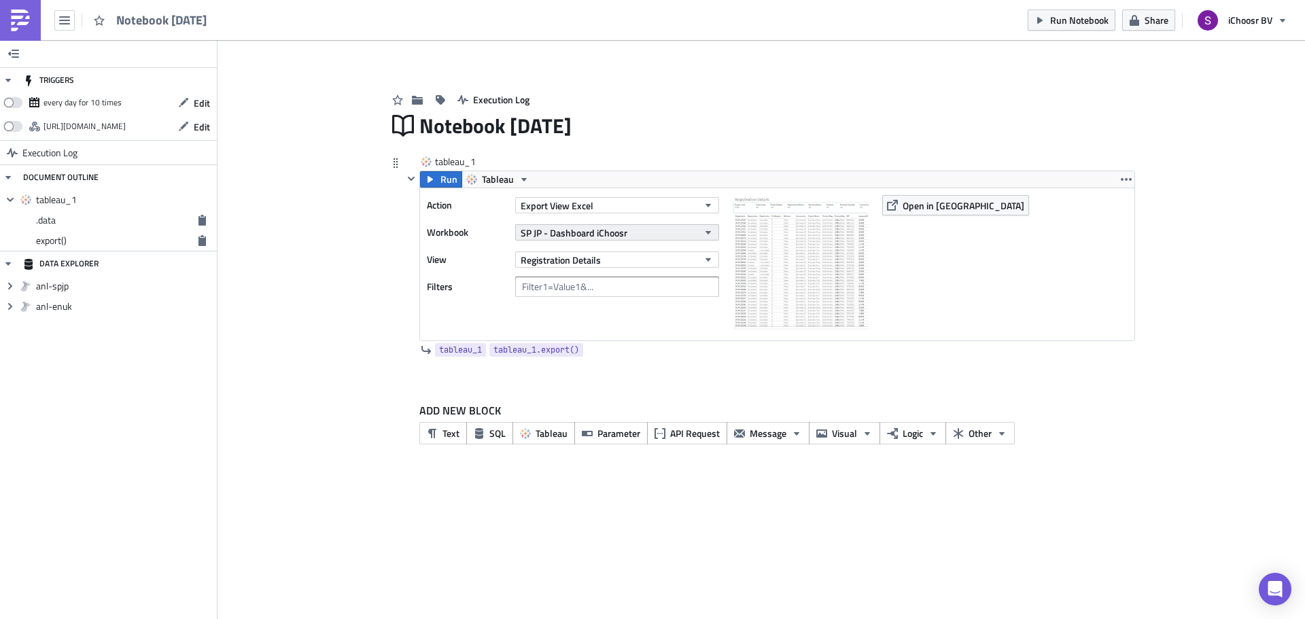
click at [546, 235] on span "SP JP - Dashboard iChoosr" at bounding box center [574, 233] width 107 height 14
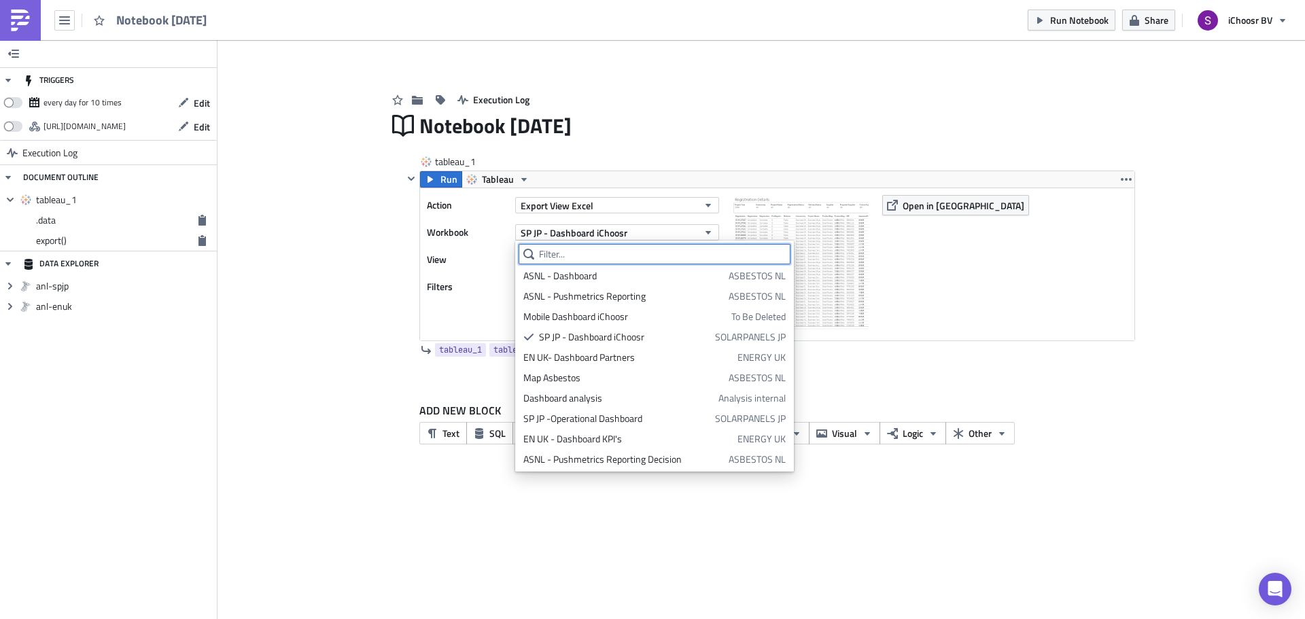
scroll to position [272, 0]
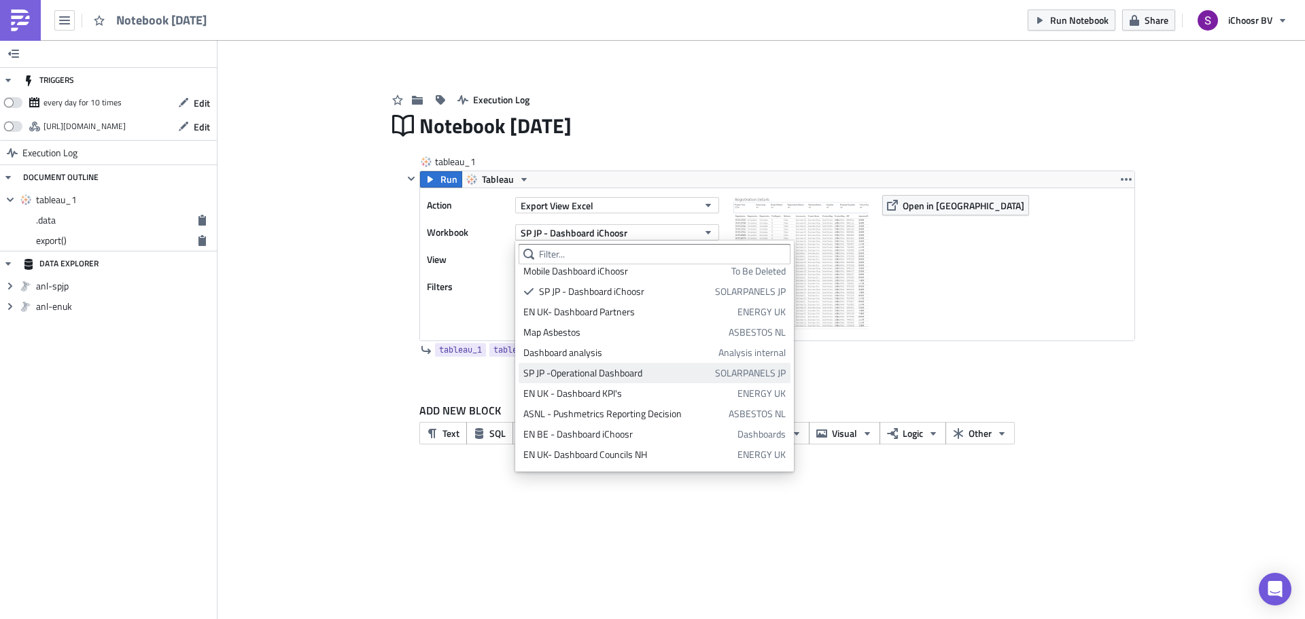
click at [593, 379] on div "SP JP -Operational Dashboard" at bounding box center [616, 373] width 187 height 14
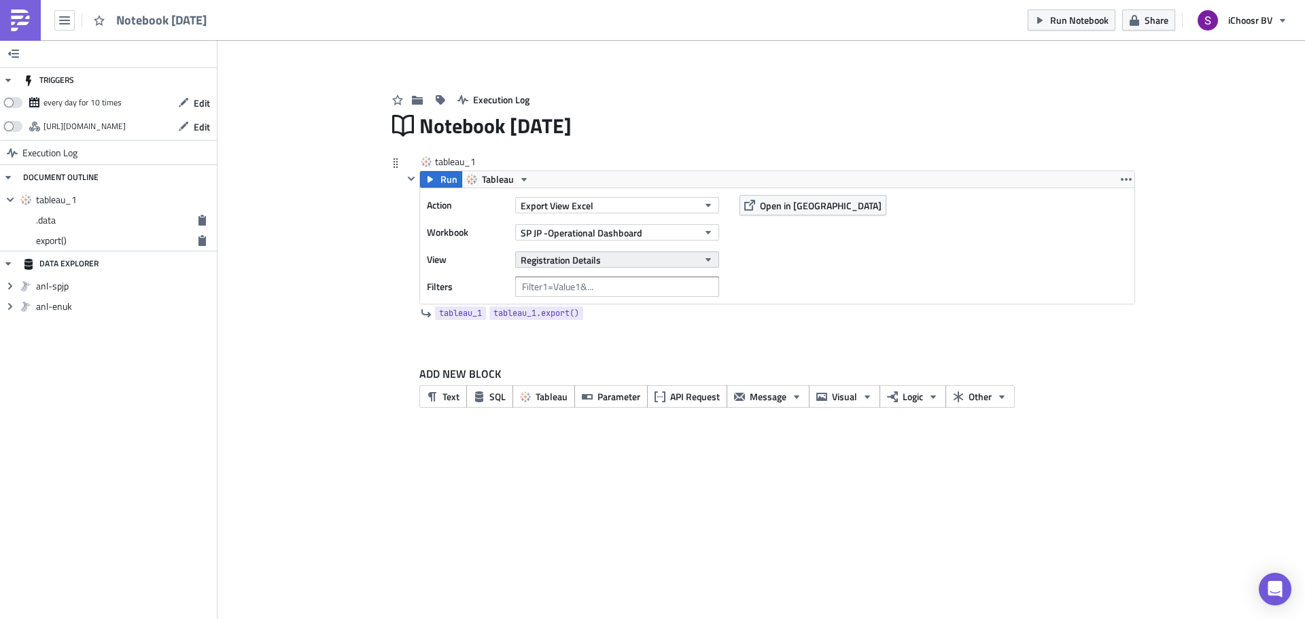
click at [682, 261] on button "Registration Details" at bounding box center [617, 259] width 204 height 16
click at [748, 268] on div "Action Export View Excel Workbook SP JP -Operational Dashboard View Registratio…" at bounding box center [777, 246] width 714 height 116
click at [666, 237] on button "SP JP -Operational Dashboard" at bounding box center [617, 232] width 204 height 16
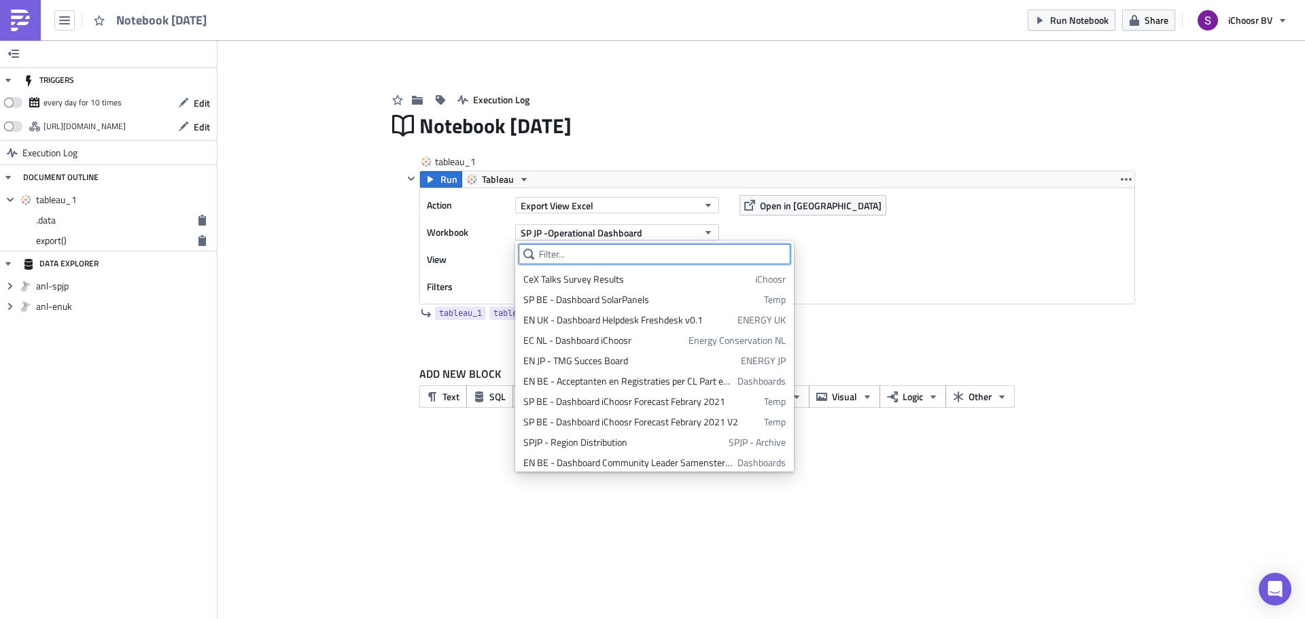
scroll to position [1023, 0]
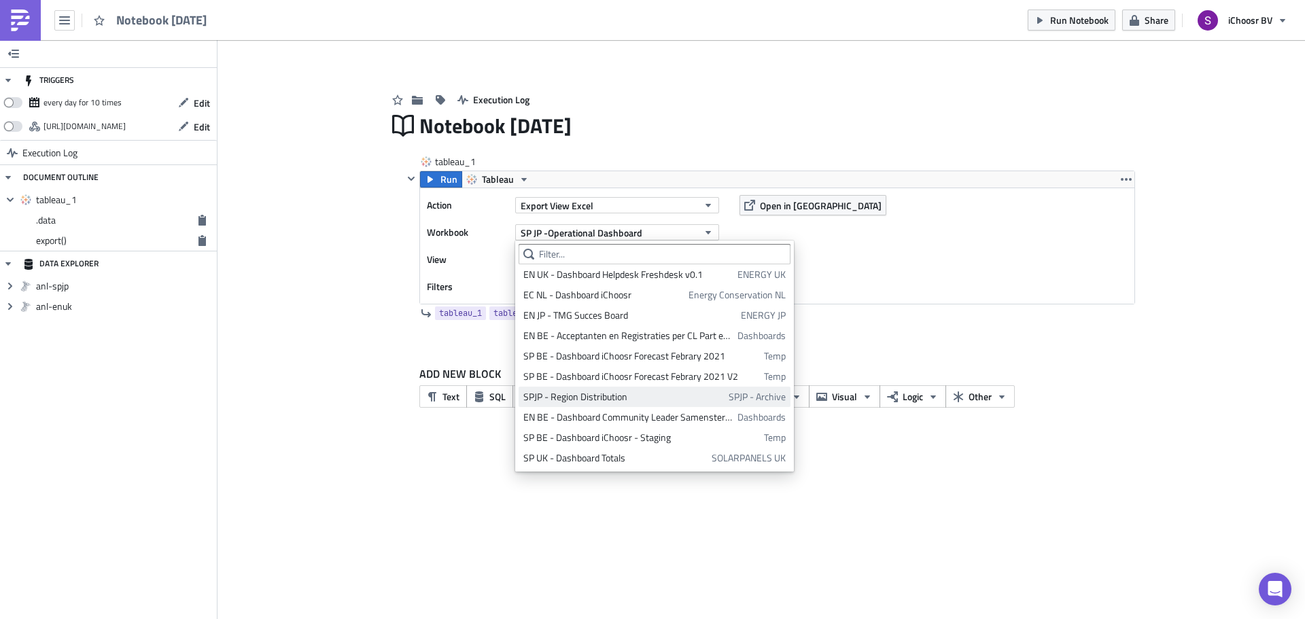
click at [597, 400] on div "SPJP - Region Distribution" at bounding box center [623, 397] width 201 height 14
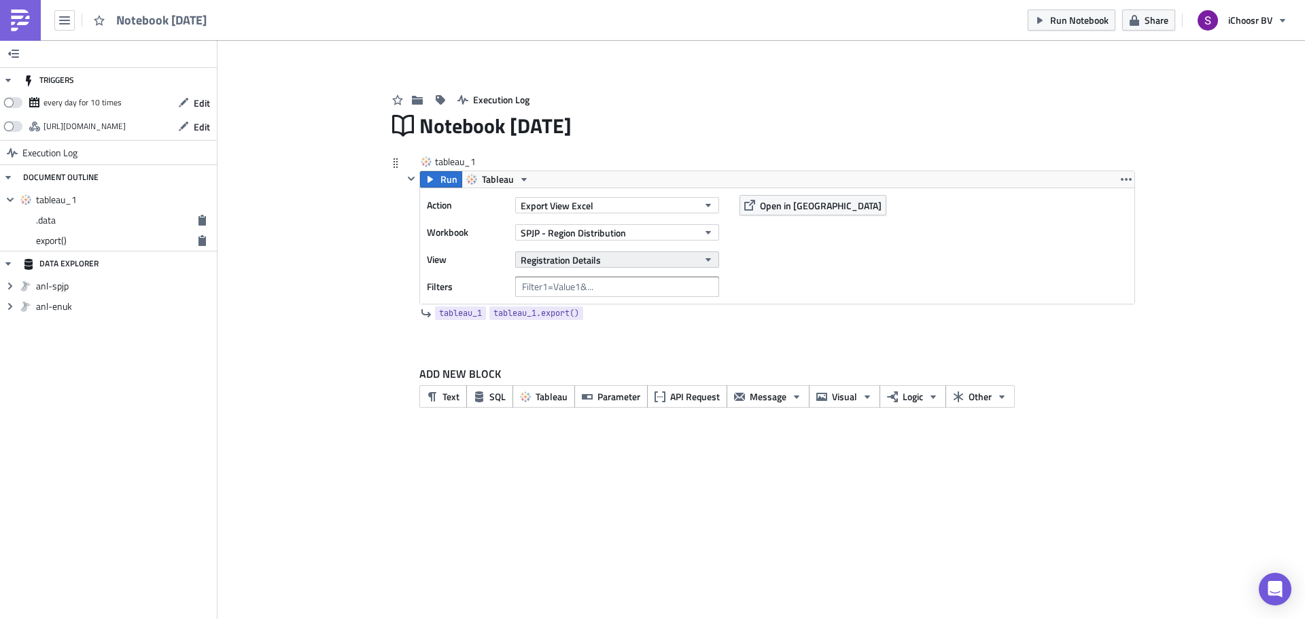
click at [569, 260] on span "Registration Details" at bounding box center [561, 260] width 80 height 14
click at [572, 323] on div "Overview Per City" at bounding box center [583, 326] width 120 height 14
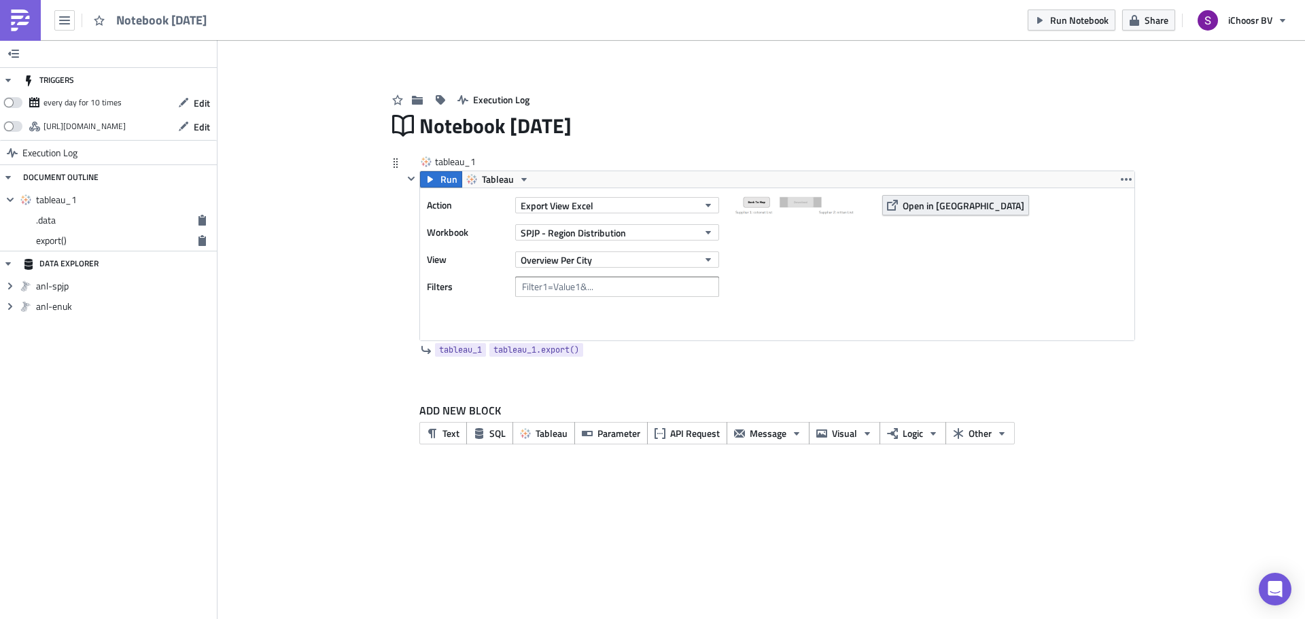
click at [911, 212] on span "Open in [GEOGRAPHIC_DATA]" at bounding box center [964, 205] width 122 height 14
click at [654, 237] on button "SPJP - Region Distribution" at bounding box center [617, 232] width 204 height 16
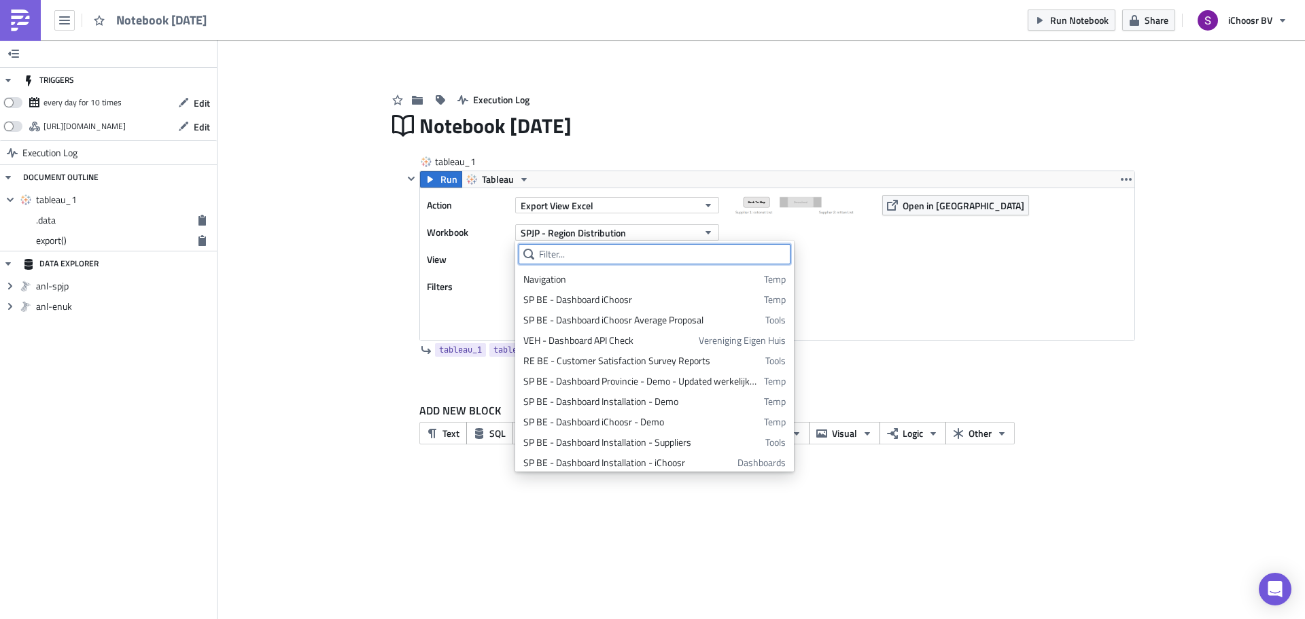
scroll to position [1839, 0]
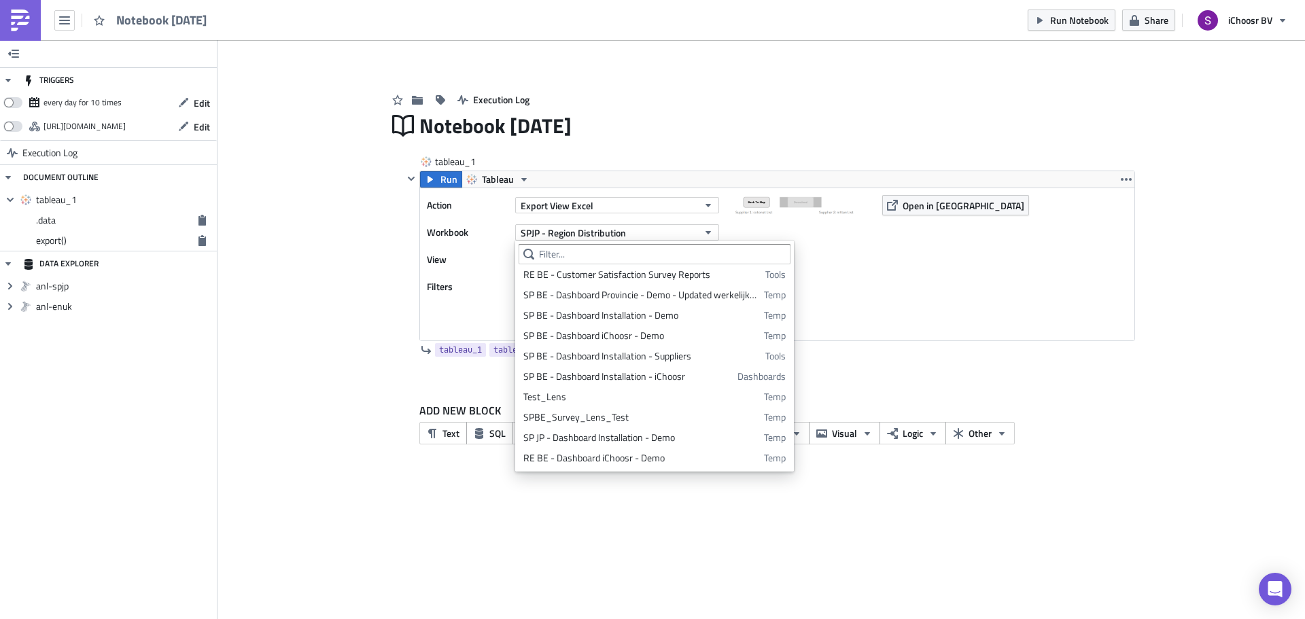
click at [331, 416] on div "Add Image Execution Log Notebook [DATE] tableau_1 Run Tableau Action Export Vie…" at bounding box center [760, 257] width 1087 height 435
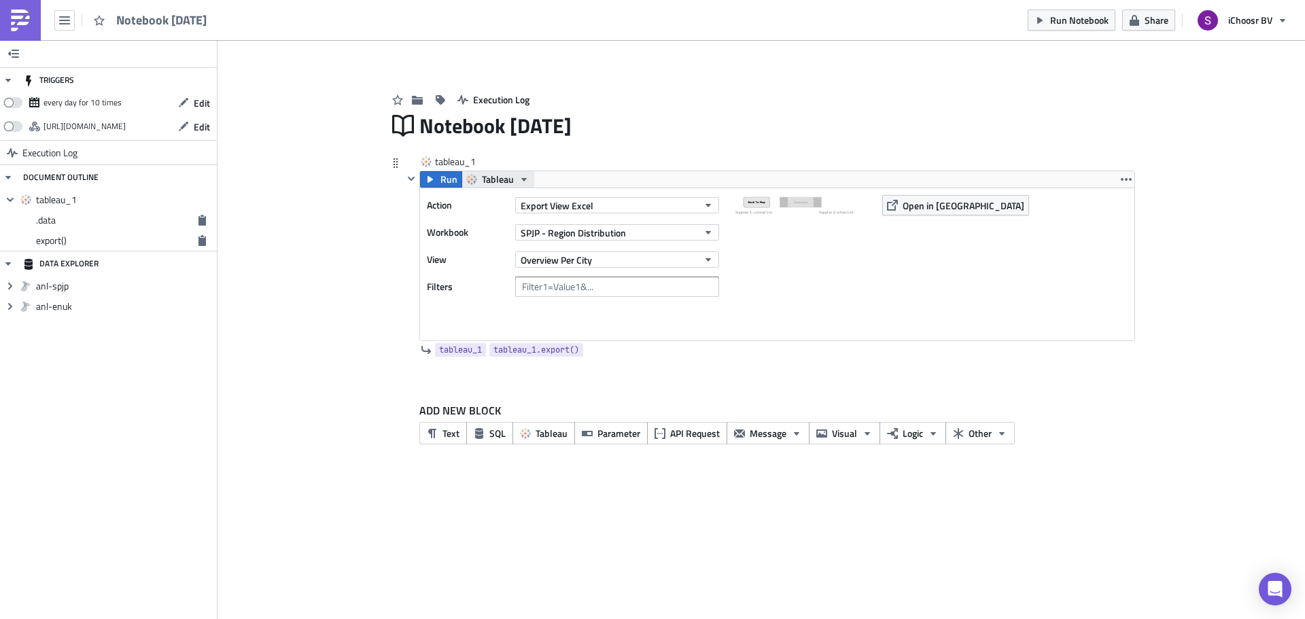
click at [513, 175] on button "Tableau" at bounding box center [498, 179] width 73 height 16
click at [355, 286] on div "Add Image Execution Log Notebook [DATE] tableau_1 Run Tableau Action Export Vie…" at bounding box center [760, 257] width 1087 height 435
click at [496, 434] on span "SQL" at bounding box center [497, 433] width 16 height 14
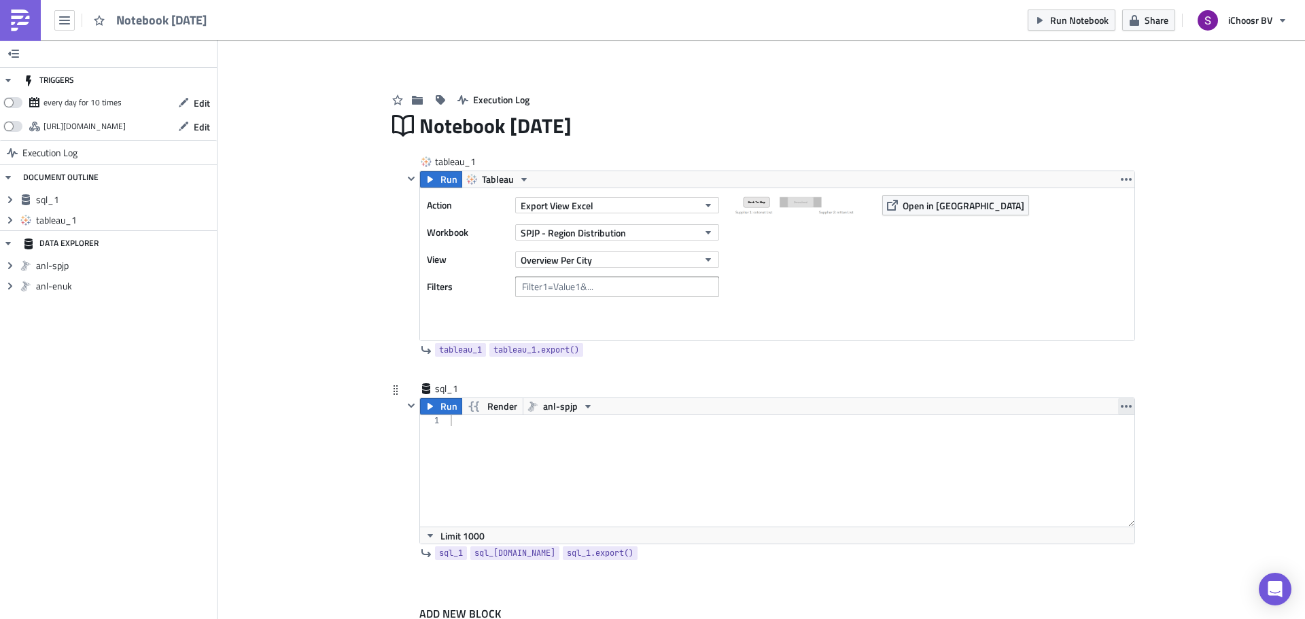
click at [1124, 404] on icon "button" at bounding box center [1126, 406] width 11 height 11
click at [1108, 483] on div "Remove" at bounding box center [1129, 487] width 90 height 14
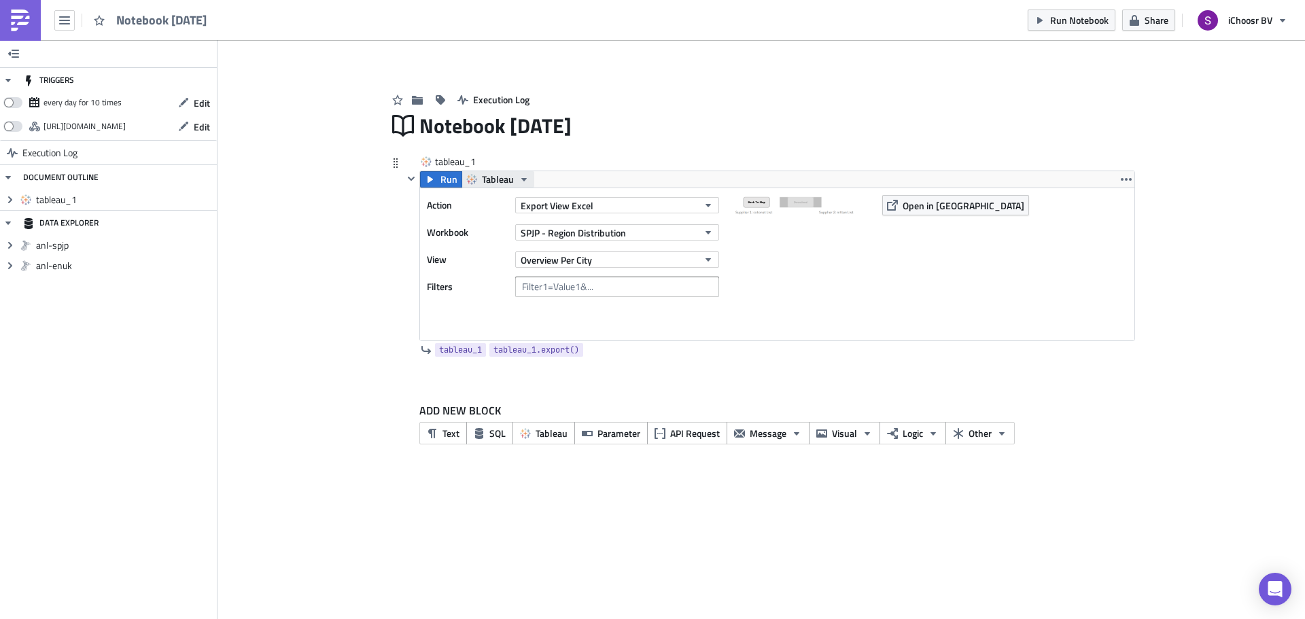
click at [517, 177] on button "Tableau" at bounding box center [498, 179] width 73 height 16
click at [807, 277] on img at bounding box center [801, 263] width 136 height 136
click at [652, 235] on button "SPJP - Region Distribution" at bounding box center [617, 232] width 204 height 16
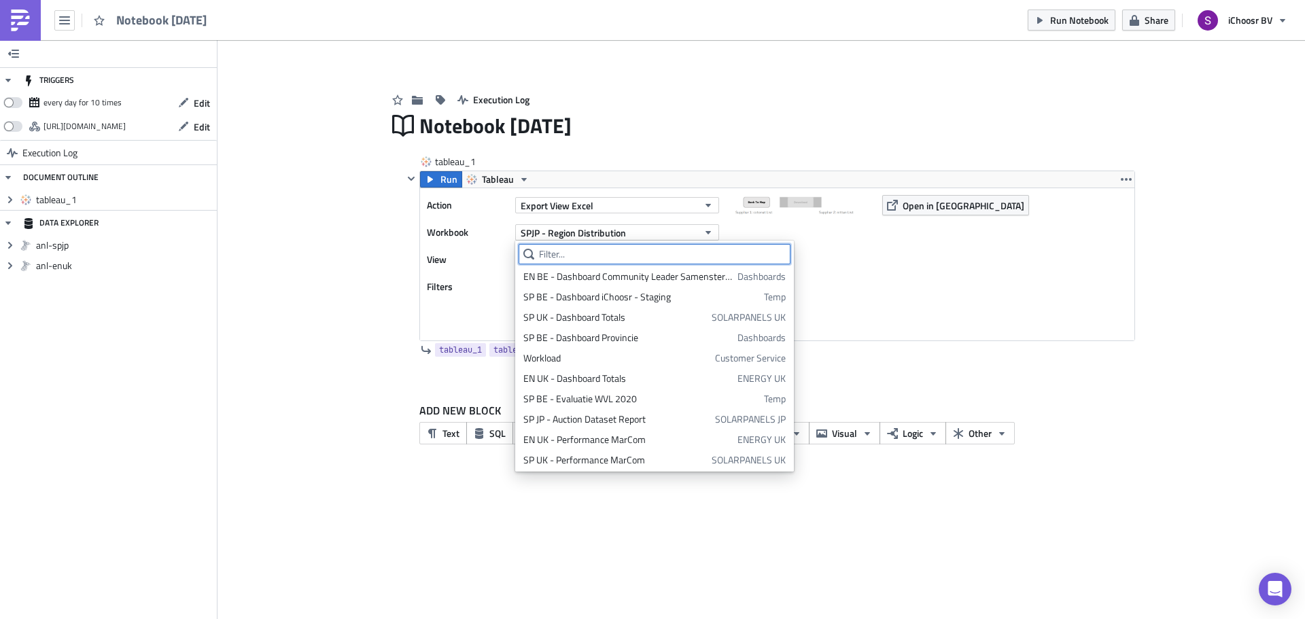
scroll to position [1208, 0]
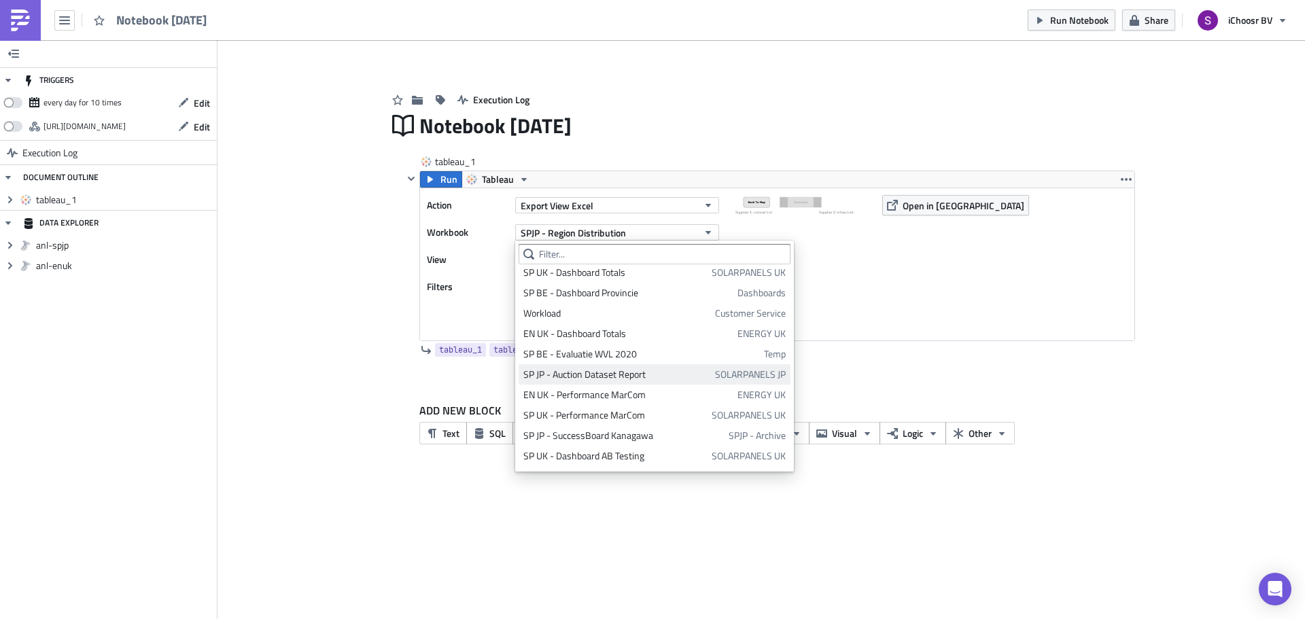
click at [604, 377] on div "SP JP - Auction Dataset Report" at bounding box center [616, 375] width 187 height 14
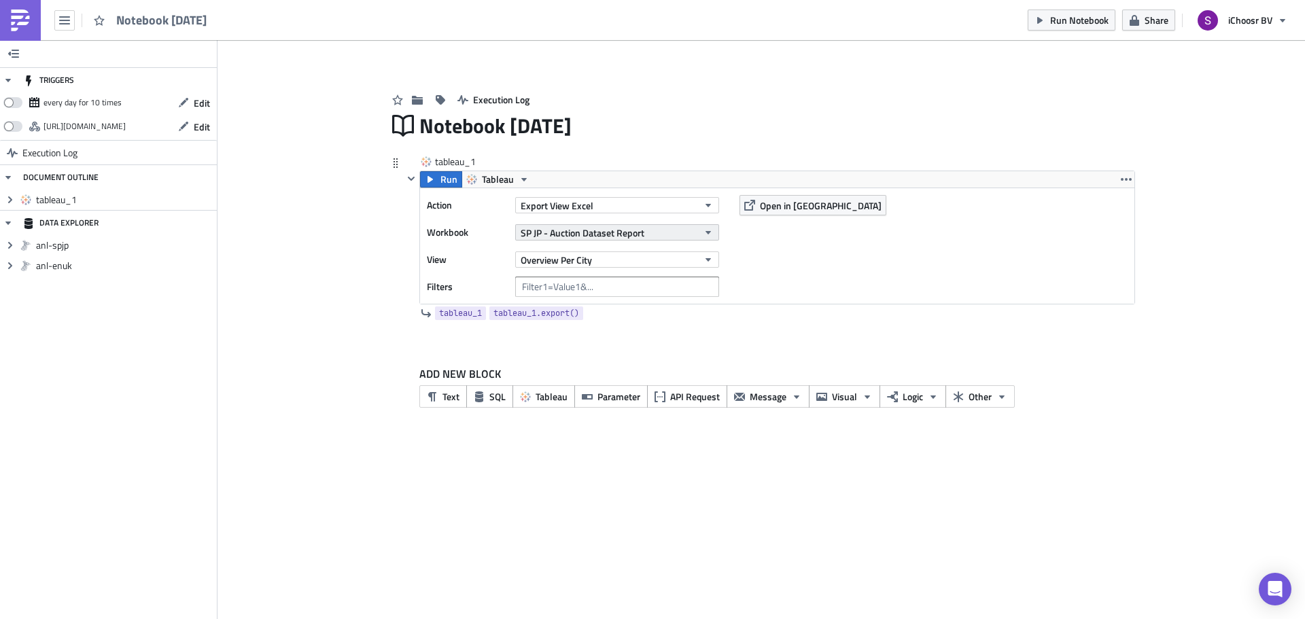
click at [662, 235] on button "SP JP - Auction Dataset Report" at bounding box center [617, 232] width 204 height 16
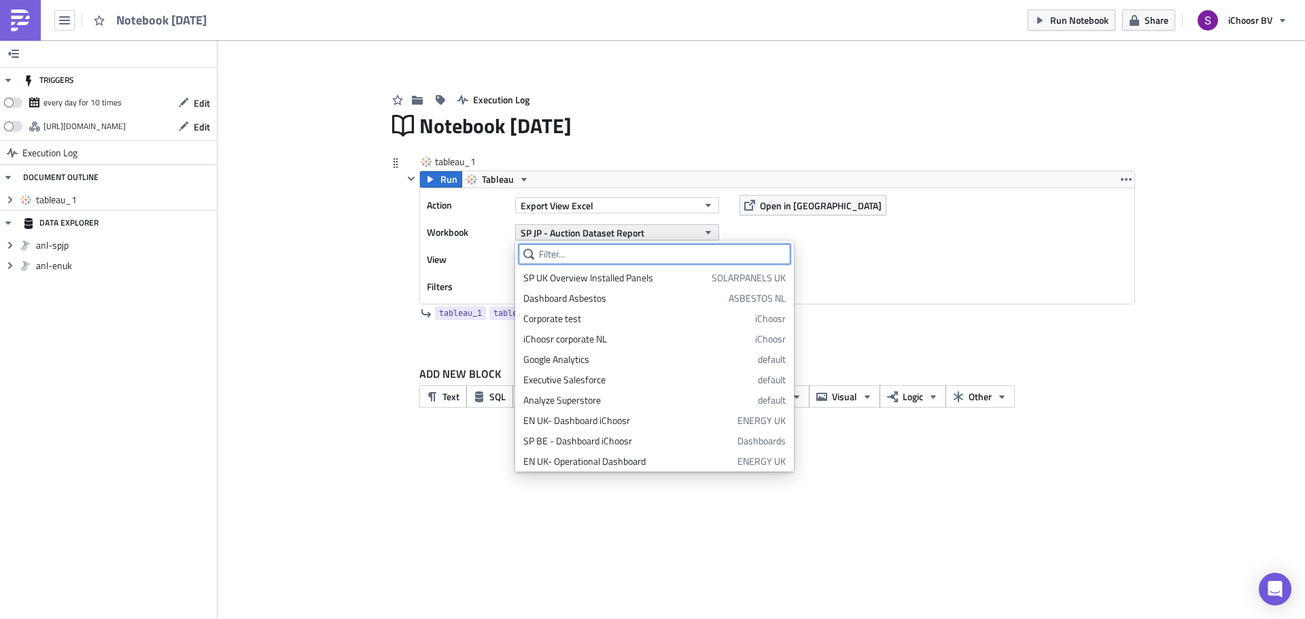
scroll to position [1145, 0]
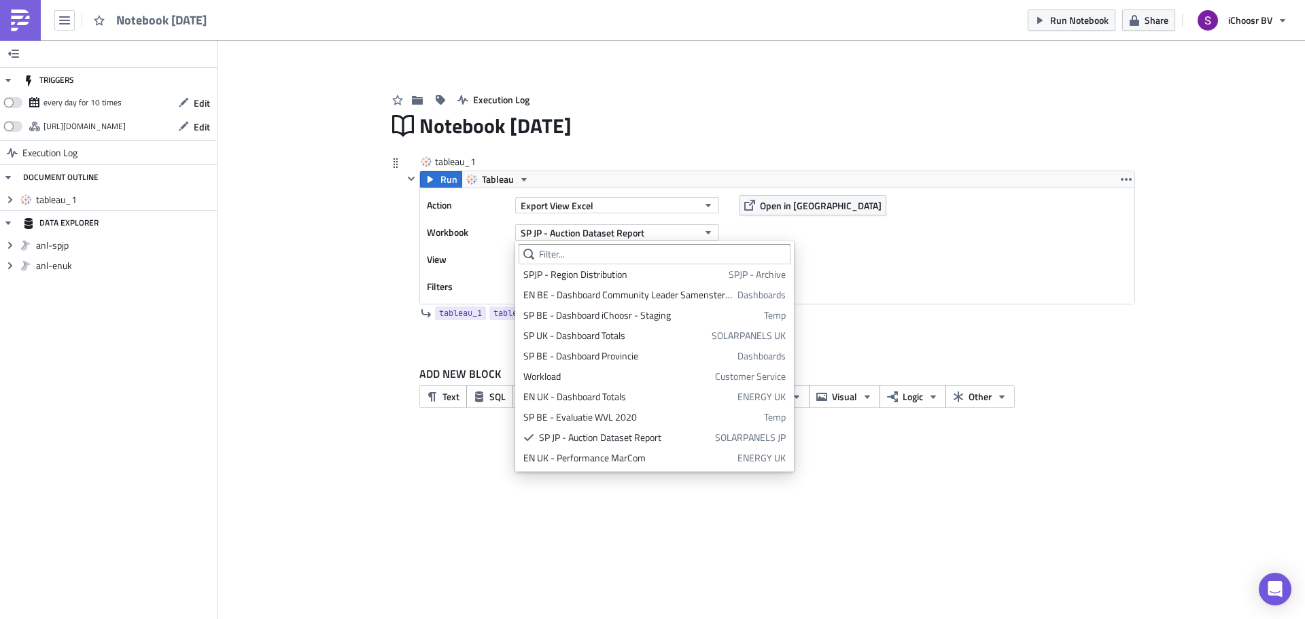
click at [742, 235] on div "Action Export View Excel Workbook SP JP - Auction Dataset Report View Overview …" at bounding box center [777, 246] width 714 height 116
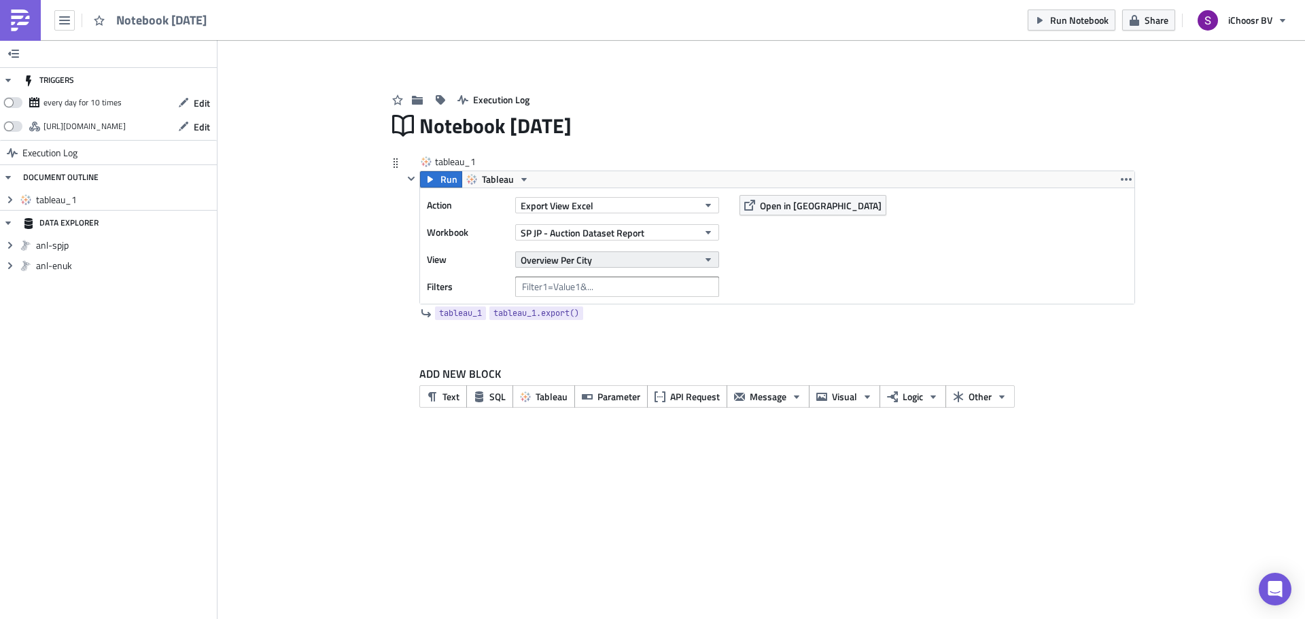
click at [674, 262] on button "Overview Per City" at bounding box center [617, 259] width 204 height 16
click at [746, 262] on div "Action Export View Excel Workbook SP JP - Auction Dataset Report View Overview …" at bounding box center [777, 246] width 714 height 116
click at [708, 251] on button "Overview Per City" at bounding box center [617, 259] width 204 height 16
click at [590, 300] on div "Auction Dataset" at bounding box center [583, 305] width 120 height 14
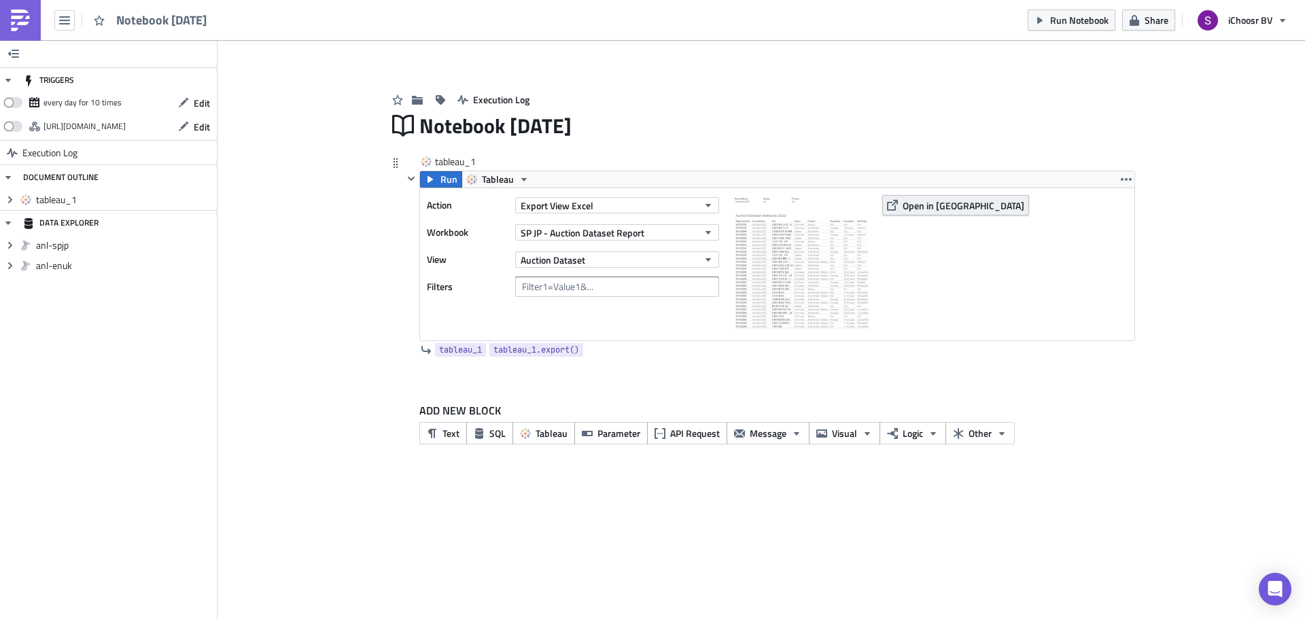
click at [935, 205] on span "Open in [GEOGRAPHIC_DATA]" at bounding box center [964, 205] width 122 height 14
click at [606, 209] on button "Export View Excel" at bounding box center [617, 205] width 204 height 16
click at [403, 274] on div at bounding box center [411, 256] width 16 height 171
click at [630, 232] on span "SP JP - Auction Dataset Report" at bounding box center [583, 233] width 124 height 14
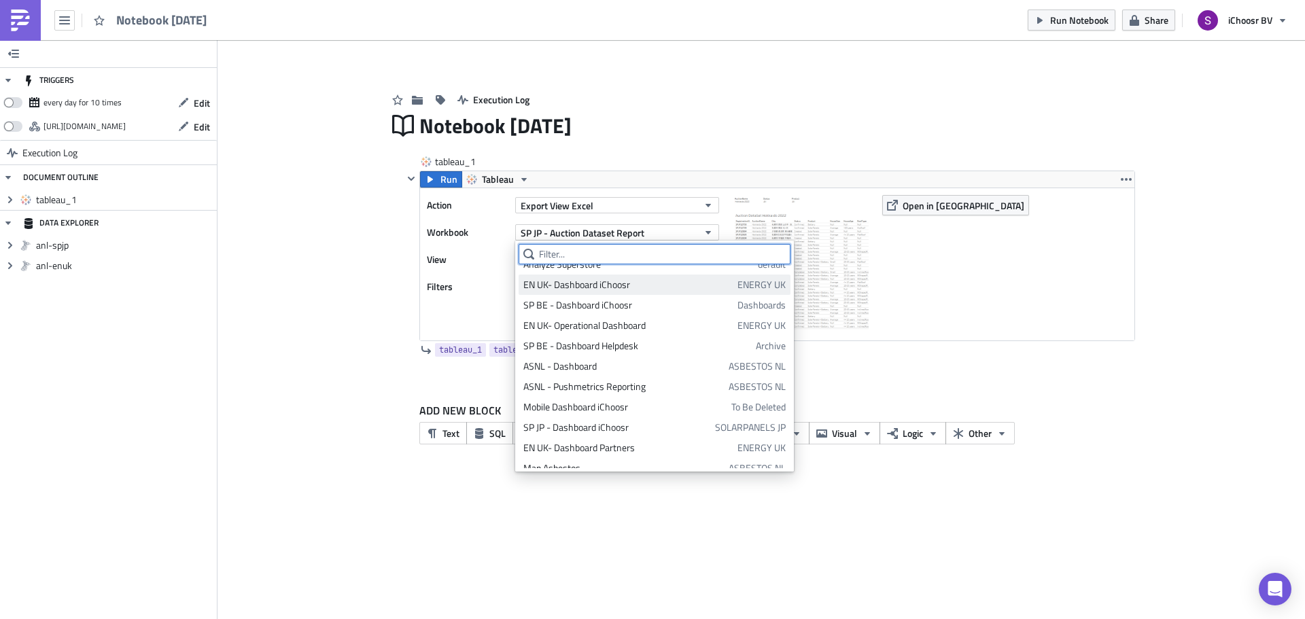
scroll to position [181, 0]
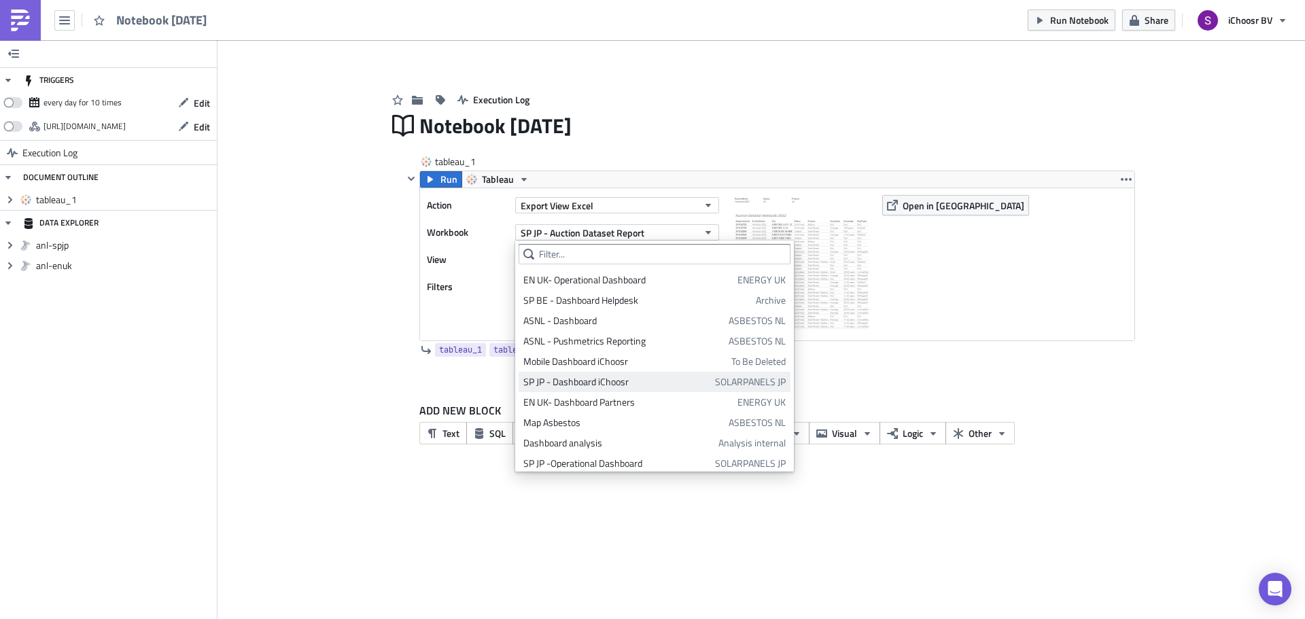
click at [578, 384] on div "SP JP - Dashboard iChoosr" at bounding box center [616, 382] width 187 height 14
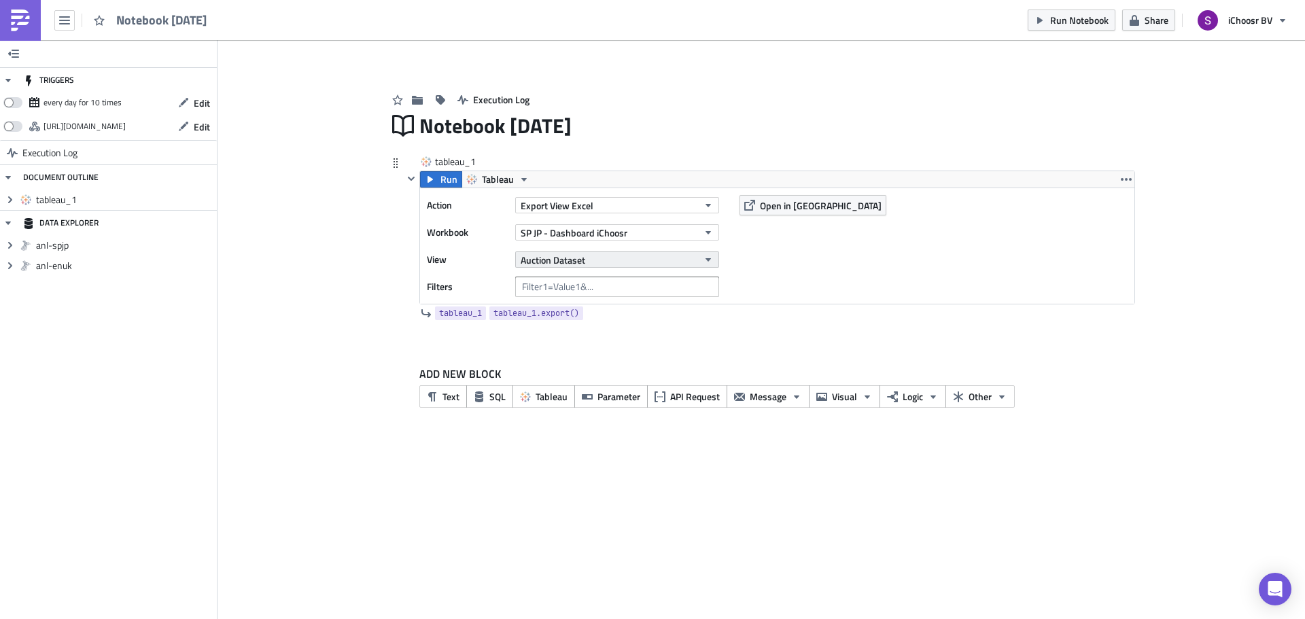
click at [687, 266] on button "Auction Dataset" at bounding box center [617, 259] width 204 height 16
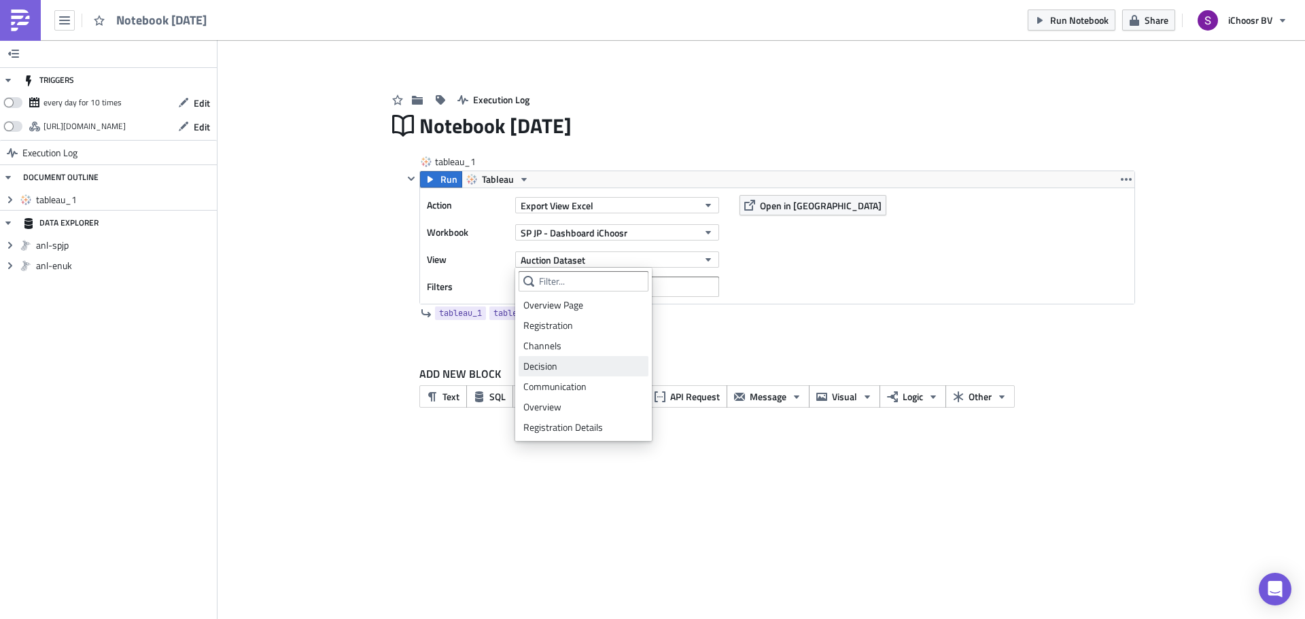
click at [562, 368] on div "Decision" at bounding box center [583, 367] width 120 height 14
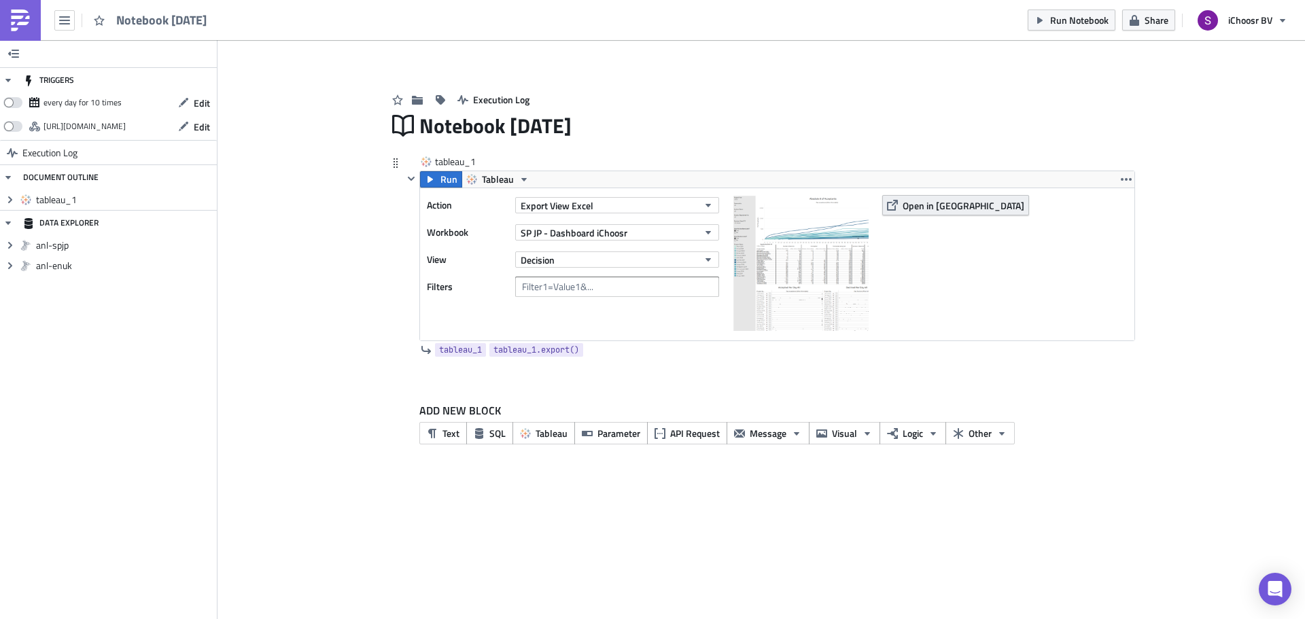
click at [917, 211] on span "Open in [GEOGRAPHIC_DATA]" at bounding box center [964, 205] width 122 height 14
click at [54, 23] on button "button" at bounding box center [64, 20] width 20 height 20
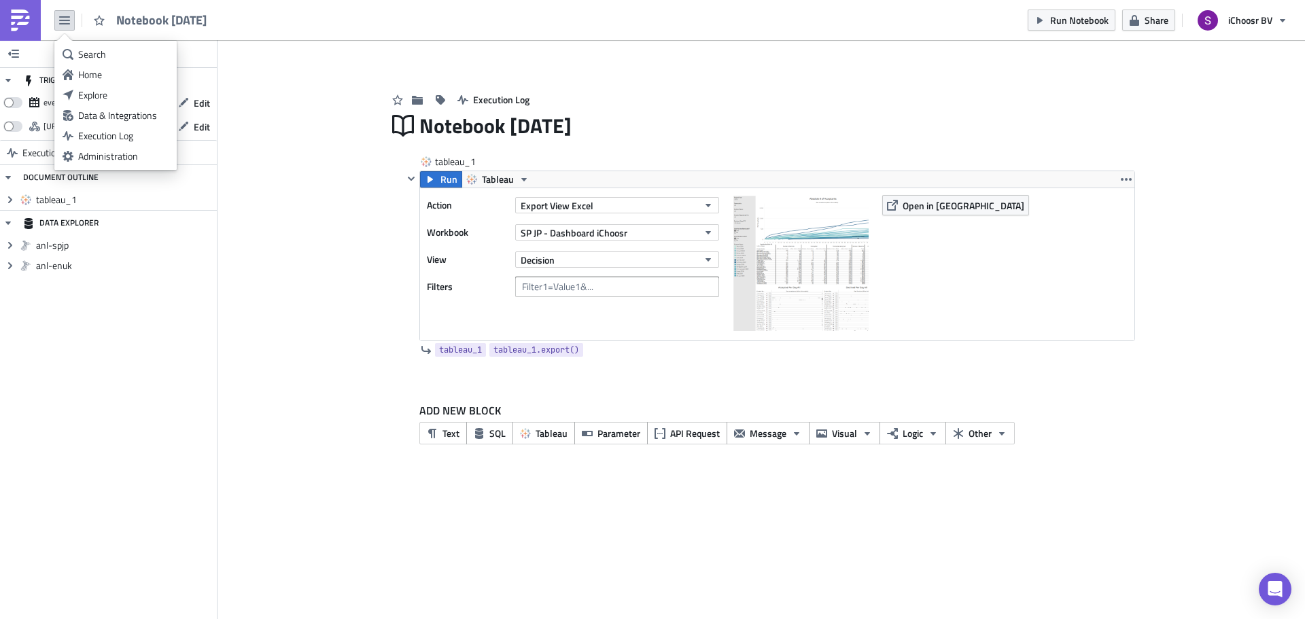
click at [257, 257] on div "Add Image Execution Log Notebook [DATE] tableau_1 Run Tableau Action Export Vie…" at bounding box center [760, 257] width 1087 height 435
